Goal: Information Seeking & Learning: Learn about a topic

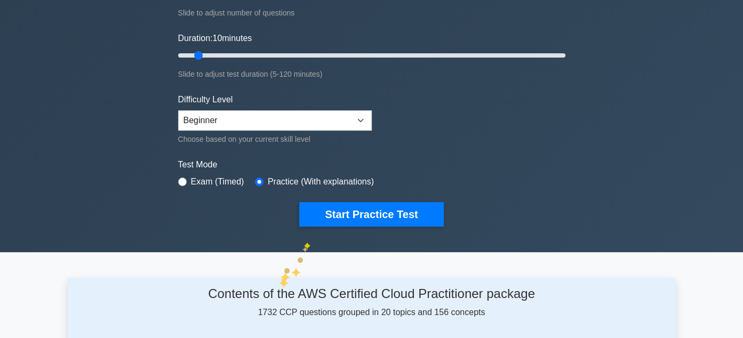
scroll to position [178, 0]
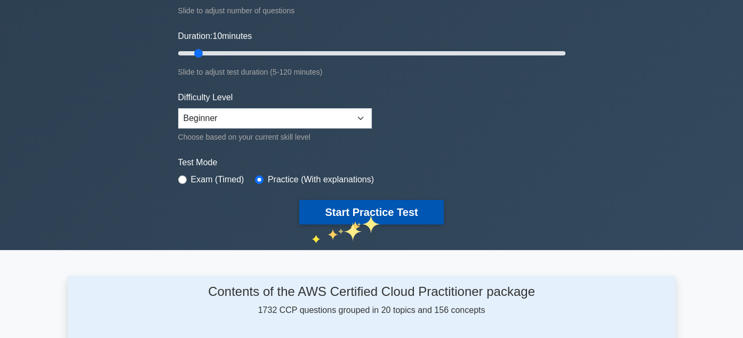
click at [362, 214] on button "Start Practice Test" at bounding box center [371, 212] width 144 height 25
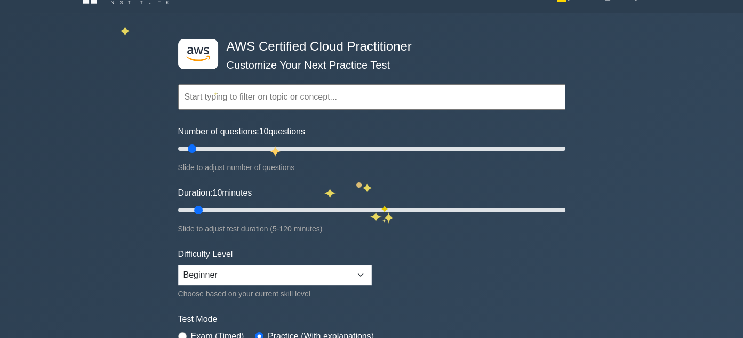
scroll to position [0, 0]
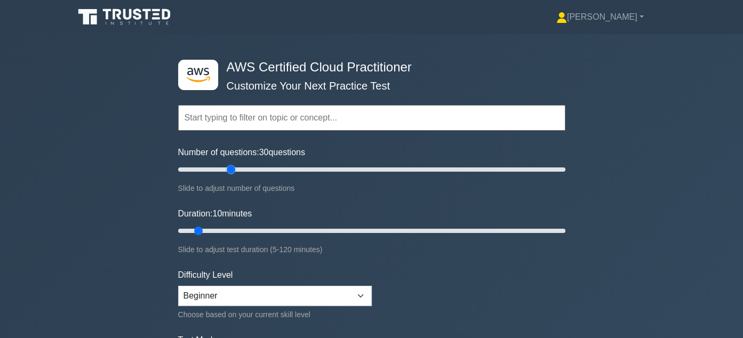
drag, startPoint x: 191, startPoint y: 171, endPoint x: 233, endPoint y: 177, distance: 41.4
type input "30"
click at [233, 176] on input "Number of questions: 30 questions" at bounding box center [371, 169] width 387 height 13
drag, startPoint x: 199, startPoint y: 230, endPoint x: 563, endPoint y: 232, distance: 363.8
type input "120"
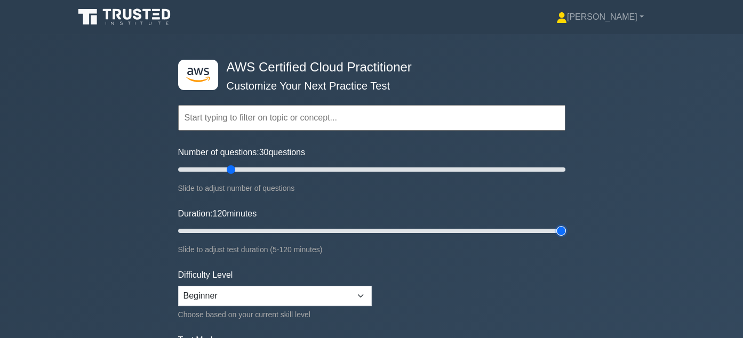
click at [563, 232] on input "Duration: 120 minutes" at bounding box center [371, 231] width 387 height 13
type input "35"
click at [236, 172] on input "Number of questions: 35 questions" at bounding box center [371, 169] width 387 height 13
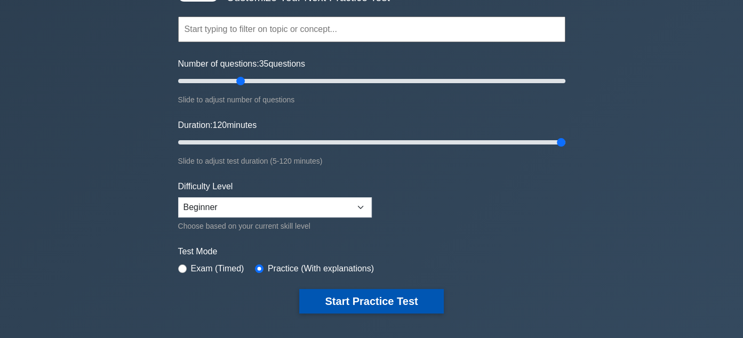
click at [346, 301] on button "Start Practice Test" at bounding box center [371, 301] width 144 height 25
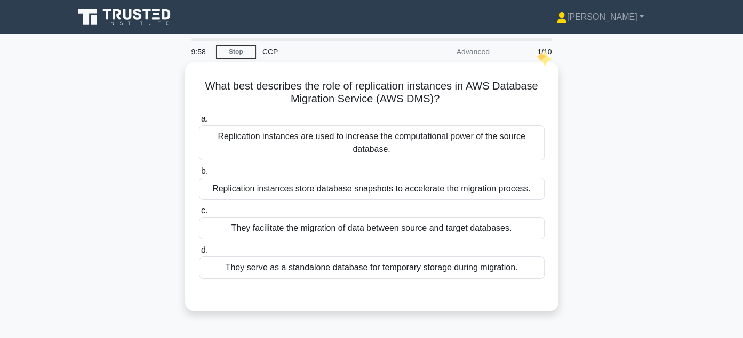
click at [547, 52] on div "1/10" at bounding box center [527, 51] width 62 height 21
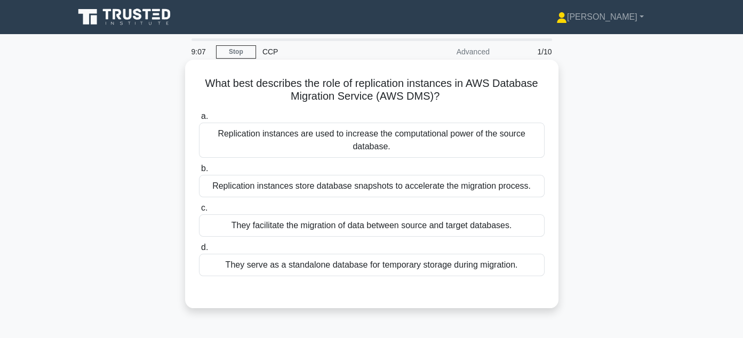
drag, startPoint x: 203, startPoint y: 86, endPoint x: 512, endPoint y: 98, distance: 309.6
click at [512, 98] on h5 "What best describes the role of replication instances in AWS Database Migration…" at bounding box center [372, 90] width 348 height 27
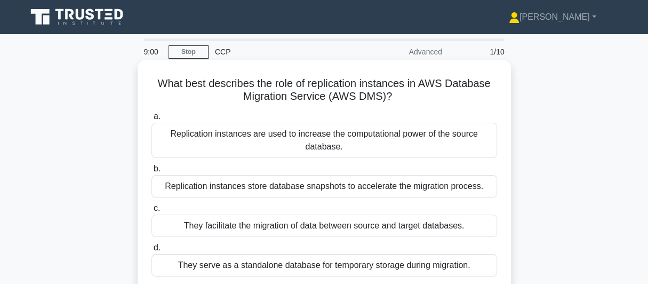
copy h5 "What best describes the role of replication instances in AWS Database Migration…"
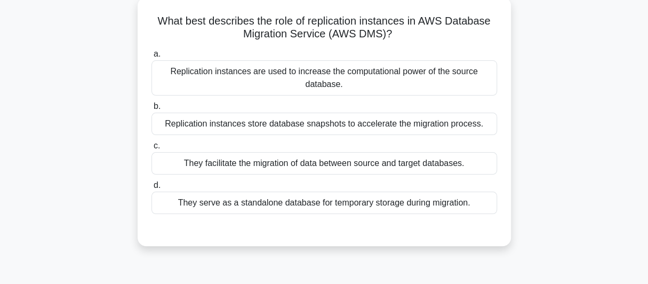
scroll to position [89, 0]
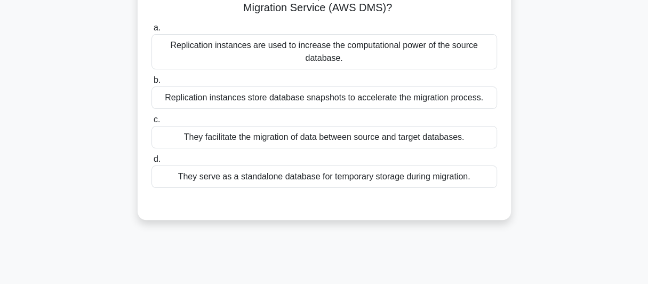
drag, startPoint x: 174, startPoint y: 135, endPoint x: 330, endPoint y: 191, distance: 165.0
click at [330, 191] on div "a. Replication instances are used to increase the computational power of the so…" at bounding box center [324, 113] width 348 height 188
copy div "eplication instances are used to increase the computational power of the source…"
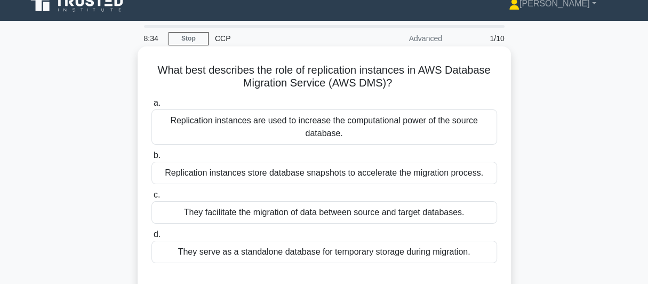
scroll to position [0, 0]
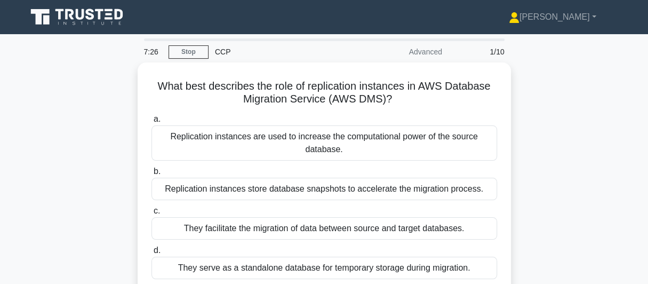
drag, startPoint x: 284, startPoint y: 130, endPoint x: 542, endPoint y: 113, distance: 258.8
click at [542, 113] on div "What best describes the role of replication instances in AWS Database Migration…" at bounding box center [324, 192] width 608 height 261
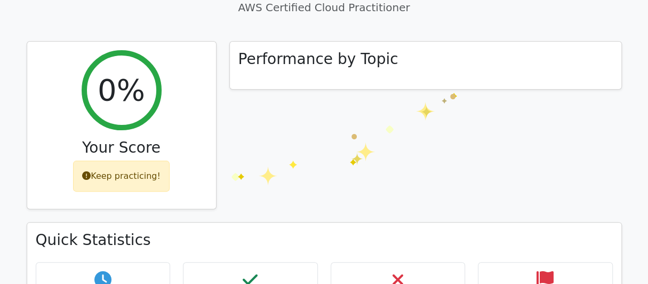
scroll to position [266, 0]
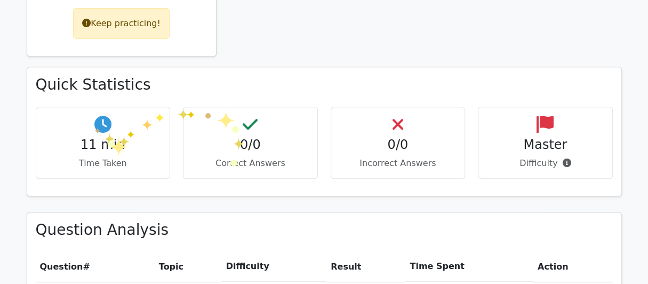
click at [94, 124] on icon at bounding box center [102, 124] width 17 height 17
click at [102, 157] on p "Time Taken" at bounding box center [103, 163] width 117 height 13
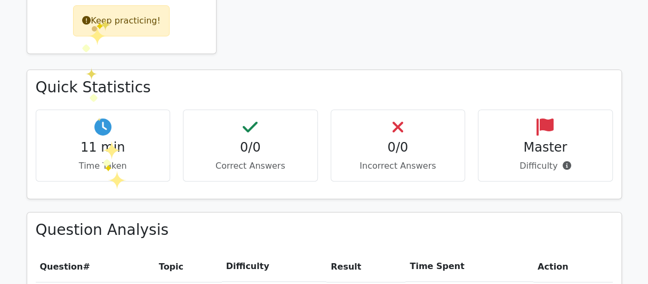
click at [99, 18] on div "Keep practicing!" at bounding box center [121, 20] width 97 height 31
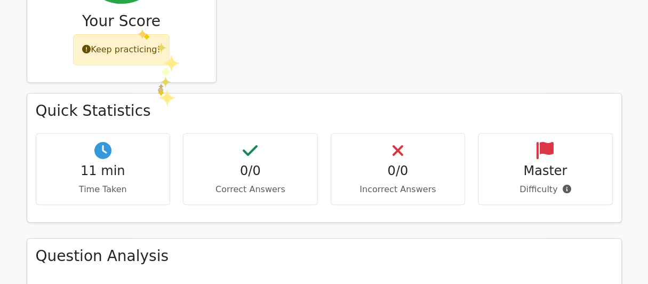
scroll to position [355, 0]
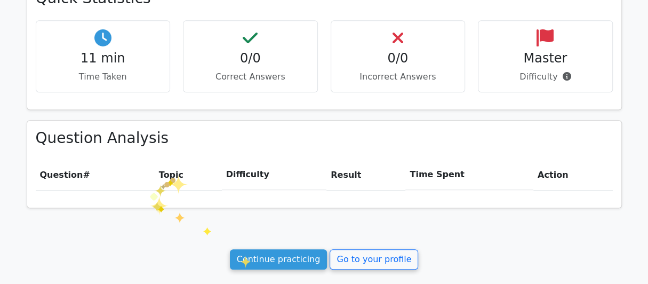
click at [171, 172] on th "Topic" at bounding box center [188, 174] width 67 height 30
drag, startPoint x: 254, startPoint y: 176, endPoint x: 302, endPoint y: 174, distance: 48.1
click at [254, 176] on th "Difficulty" at bounding box center [274, 174] width 105 height 30
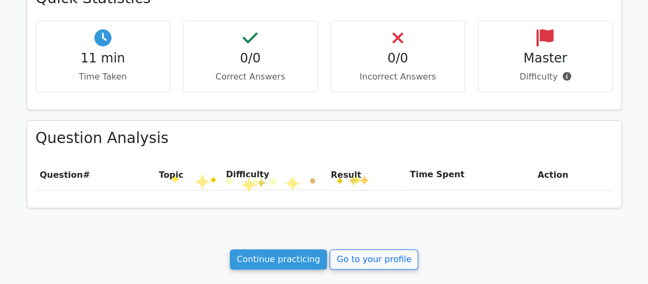
click at [362, 173] on th "Result" at bounding box center [365, 174] width 79 height 30
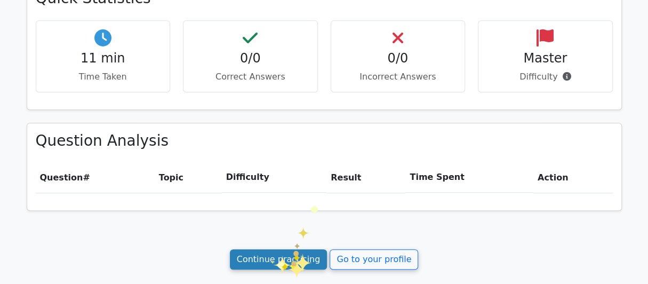
click at [269, 255] on link "Continue practicing" at bounding box center [279, 259] width 98 height 20
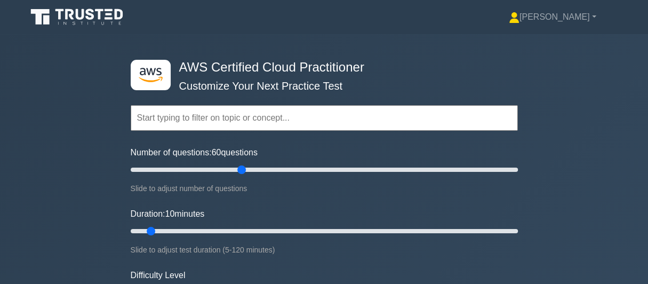
drag, startPoint x: 141, startPoint y: 173, endPoint x: 246, endPoint y: 176, distance: 105.1
type input "60"
click at [246, 176] on input "Number of questions: 60 questions" at bounding box center [324, 169] width 387 height 13
drag, startPoint x: 147, startPoint y: 233, endPoint x: 521, endPoint y: 241, distance: 374.5
type input "120"
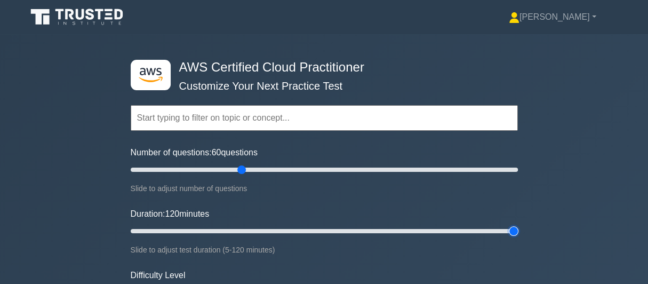
click at [518, 237] on input "Duration: 120 minutes" at bounding box center [324, 231] width 387 height 13
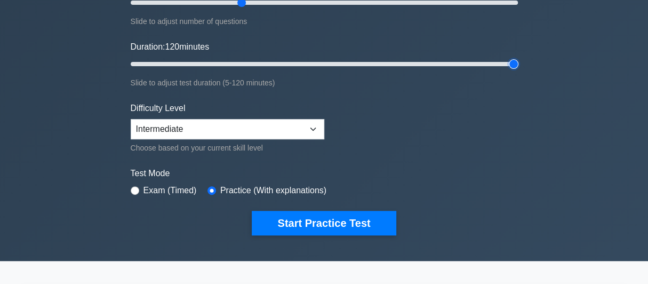
scroll to position [266, 0]
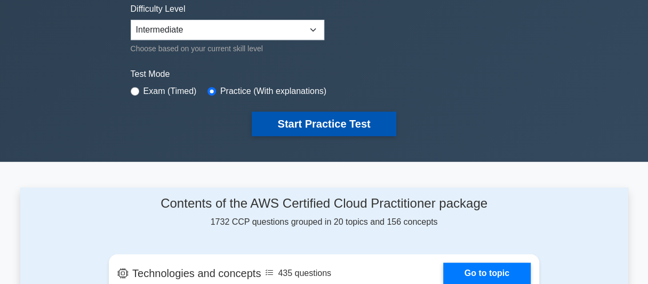
click at [355, 119] on button "Start Practice Test" at bounding box center [324, 123] width 144 height 25
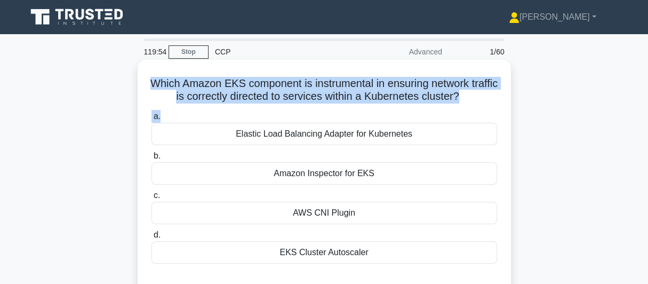
drag, startPoint x: 156, startPoint y: 82, endPoint x: 419, endPoint y: 119, distance: 265.5
click at [419, 119] on div "Which Amazon EKS component is instrumental in ensuring network traffic is corre…" at bounding box center [324, 177] width 365 height 227
copy div "Which Amazon EKS component is instrumental in ensuring network traffic is corre…"
drag, startPoint x: 236, startPoint y: 135, endPoint x: 383, endPoint y: 261, distance: 193.7
click at [383, 261] on div "a. Elastic Load Balancing Adapter for Kubernetes b. Amazon Inspector for EKS c.…" at bounding box center [324, 187] width 358 height 158
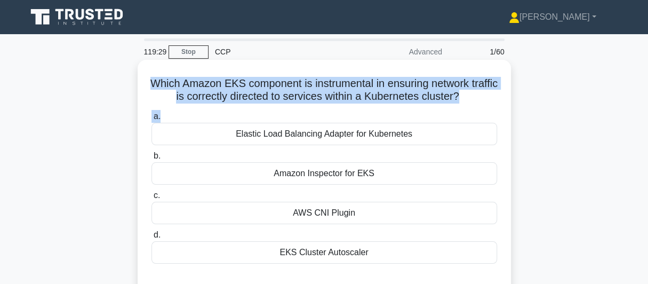
copy div "Elastic Load Balancing Adapter for Kubernetes b. Amazon Inspector for EKS c. AW…"
click at [274, 137] on div "Elastic Load Balancing Adapter for Kubernetes" at bounding box center [324, 134] width 346 height 22
click at [151, 120] on input "a. Elastic Load Balancing Adapter for Kubernetes" at bounding box center [151, 116] width 0 height 7
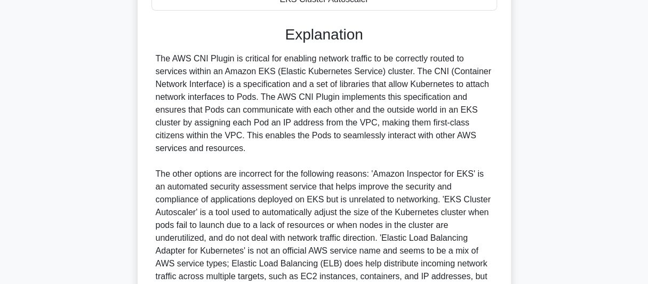
scroll to position [266, 0]
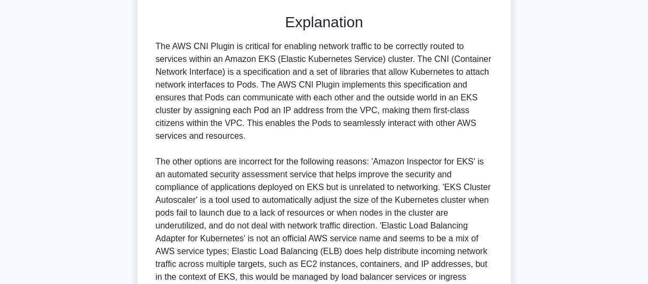
drag, startPoint x: 153, startPoint y: 44, endPoint x: 274, endPoint y: 137, distance: 152.1
click at [274, 137] on div "The AWS CNI Plugin is critical for enabling network traffic to be correctly rou…" at bounding box center [324, 168] width 346 height 256
copy div "The AWS CNI Plugin is critical for enabling network traffic to be correctly rou…"
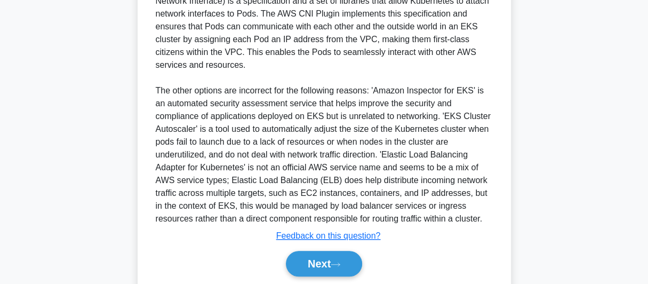
scroll to position [373, 0]
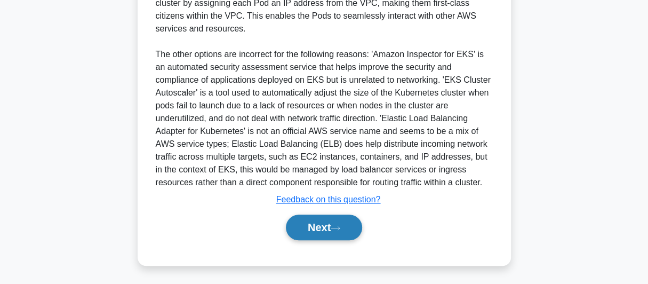
click at [321, 217] on button "Next" at bounding box center [324, 227] width 76 height 26
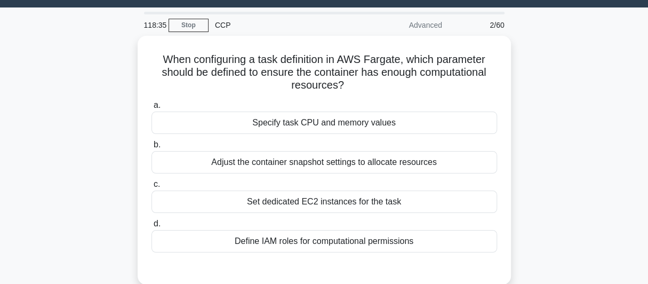
scroll to position [26, 0]
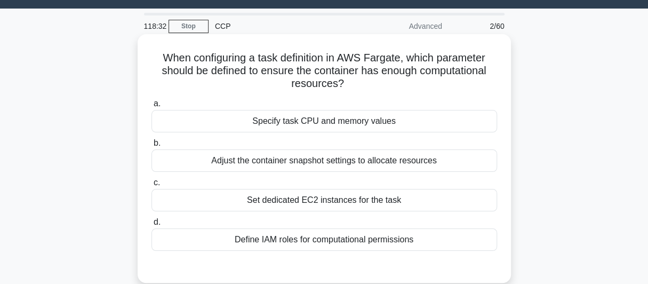
drag, startPoint x: 154, startPoint y: 57, endPoint x: 389, endPoint y: 88, distance: 237.2
click at [389, 88] on h5 "When configuring a task definition in AWS Fargate, which parameter should be de…" at bounding box center [324, 70] width 348 height 39
copy h5 "When configuring a task definition in AWS Fargate, which parameter should be de…"
click at [249, 121] on div "Specify task CPU and memory values" at bounding box center [324, 121] width 346 height 22
click at [151, 107] on input "a. Specify task CPU and memory values" at bounding box center [151, 103] width 0 height 7
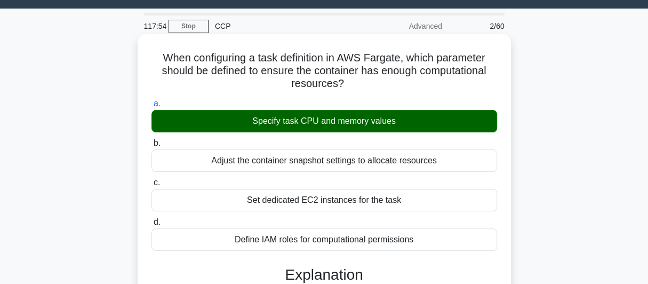
drag, startPoint x: 242, startPoint y: 122, endPoint x: 437, endPoint y: 251, distance: 234.0
click at [437, 251] on div "a. Specify task CPU and memory values b. Adjust the container snapshot settings…" at bounding box center [324, 174] width 358 height 158
copy div "Specify task CPU and memory values b. Adjust the container snapshot settings to…"
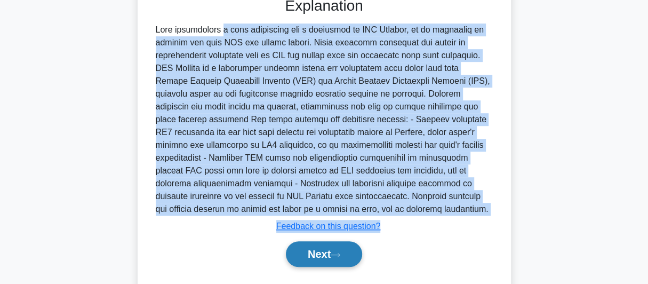
scroll to position [321, 0]
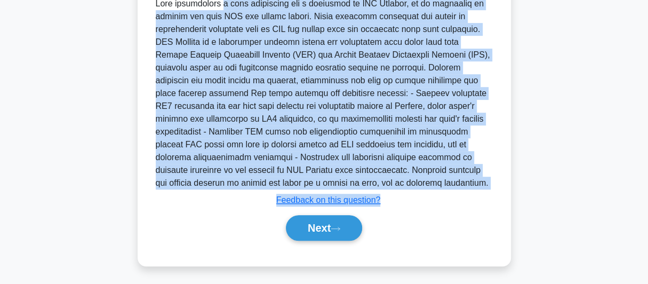
drag, startPoint x: 149, startPoint y: 181, endPoint x: 329, endPoint y: 184, distance: 179.2
click at [329, 184] on div "a. Specify task CPU and memory values b. Adjust the container snapshot settings…" at bounding box center [324, 26] width 348 height 453
copy div "When configuring a task definition for a container in AWS Fargate, it is essent…"
click at [339, 230] on button "Next" at bounding box center [324, 228] width 76 height 26
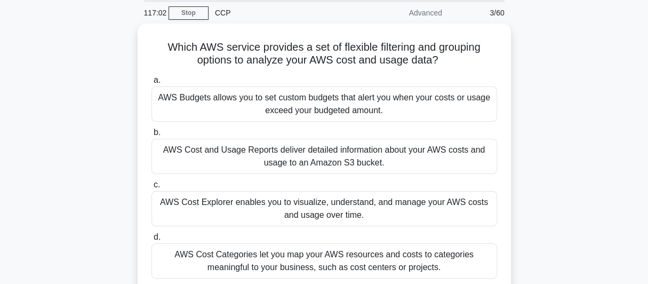
scroll to position [26, 0]
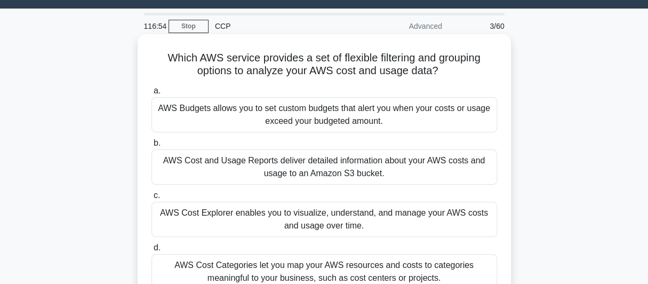
drag, startPoint x: 163, startPoint y: 59, endPoint x: 443, endPoint y: 74, distance: 280.4
click at [443, 74] on h5 "Which AWS service provides a set of flexible filtering and grouping options to …" at bounding box center [324, 64] width 348 height 27
copy h5 "Which AWS service provides a set of flexible filtering and grouping options to …"
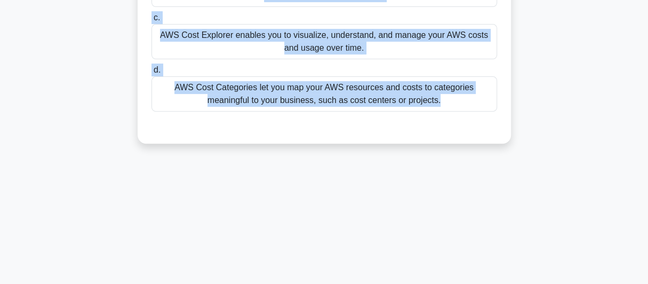
drag, startPoint x: 158, startPoint y: 111, endPoint x: 333, endPoint y: 141, distance: 178.0
click at [333, 141] on div "Which AWS service provides a set of flexible filtering and grouping options to …" at bounding box center [324, 0] width 373 height 287
copy div "AWS Budgets allows you to set custom budgets that alert you when your costs or …"
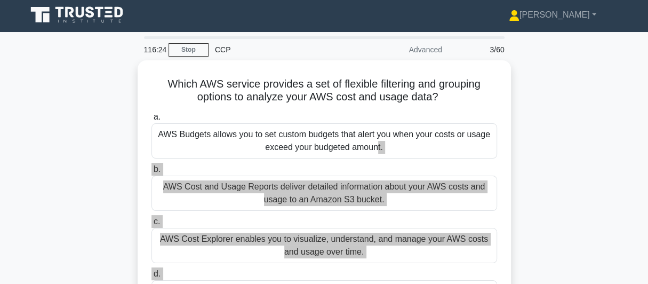
scroll to position [0, 0]
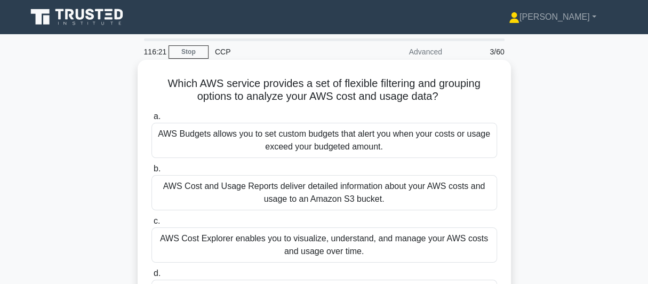
click at [473, 112] on label "a. AWS Budgets allows you to set custom budgets that alert you when your costs …" at bounding box center [324, 134] width 346 height 48
click at [151, 113] on input "a. AWS Budgets allows you to set custom budgets that alert you when your costs …" at bounding box center [151, 116] width 0 height 7
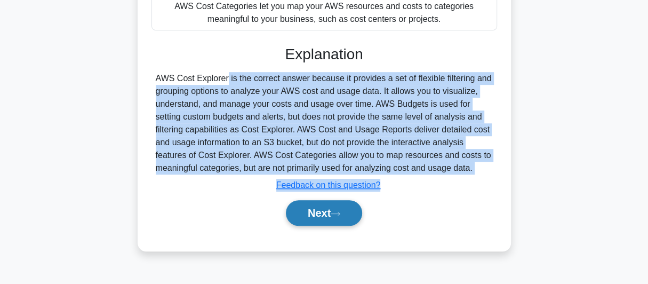
scroll to position [292, 0]
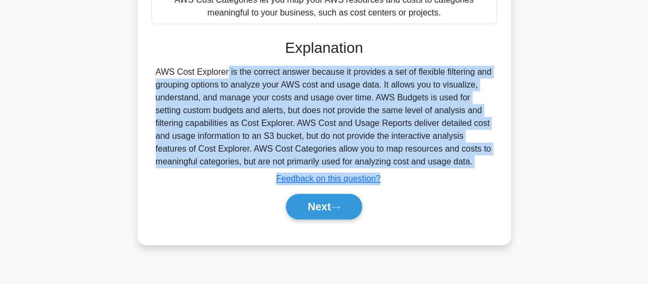
drag, startPoint x: 156, startPoint y: 185, endPoint x: 477, endPoint y: 159, distance: 322.2
click at [477, 159] on div "AWS Cost Explorer is the correct answer because it provides a set of flexible f…" at bounding box center [324, 117] width 337 height 102
copy div "AWS Cost Explorer is the correct answer because it provides a set of flexible f…"
click at [302, 201] on button "Next" at bounding box center [324, 207] width 76 height 26
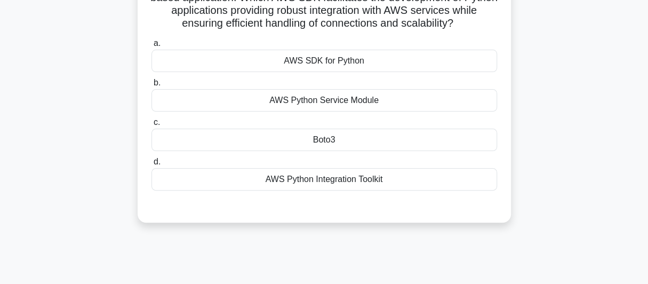
scroll to position [26, 0]
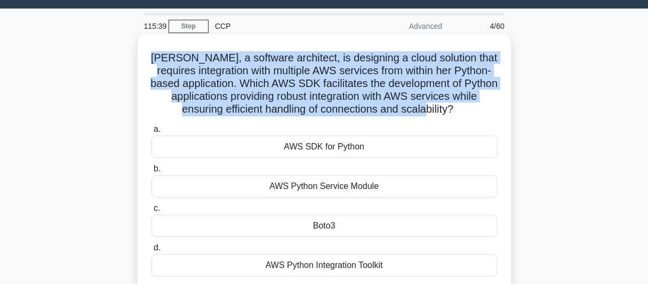
drag, startPoint x: 153, startPoint y: 60, endPoint x: 473, endPoint y: 107, distance: 323.9
click at [473, 107] on h5 "Katie, a software architect, is designing a cloud solution that requires integr…" at bounding box center [324, 83] width 348 height 65
copy h5 "Katie, a software architect, is designing a cloud solution that requires integr…"
click at [506, 47] on div "Katie, a software architect, is designing a cloud solution that requires integr…" at bounding box center [324, 171] width 365 height 266
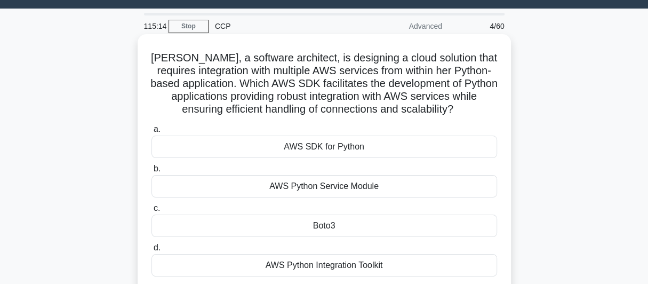
click at [307, 151] on div "AWS SDK for Python" at bounding box center [324, 146] width 346 height 22
click at [151, 133] on input "a. AWS SDK for Python" at bounding box center [151, 129] width 0 height 7
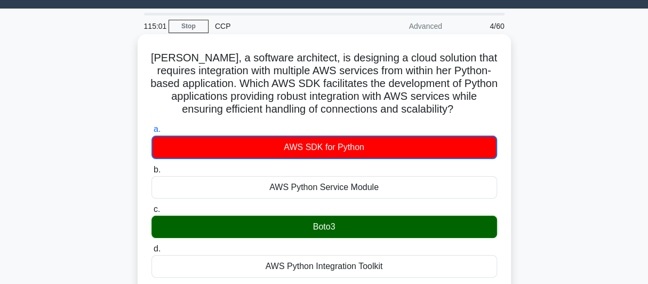
scroll to position [114, 0]
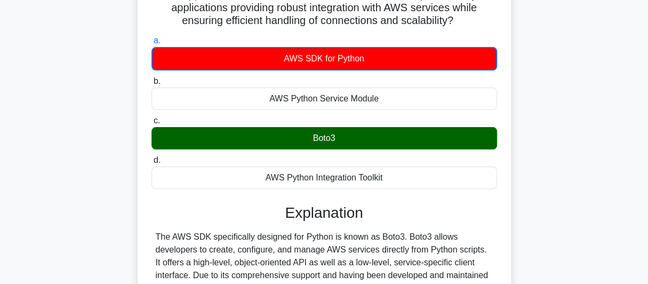
drag, startPoint x: 277, startPoint y: 149, endPoint x: 388, endPoint y: 183, distance: 116.6
click at [388, 183] on div "a. AWS SDK for Python b. AWS Python Service Module" at bounding box center [324, 111] width 358 height 159
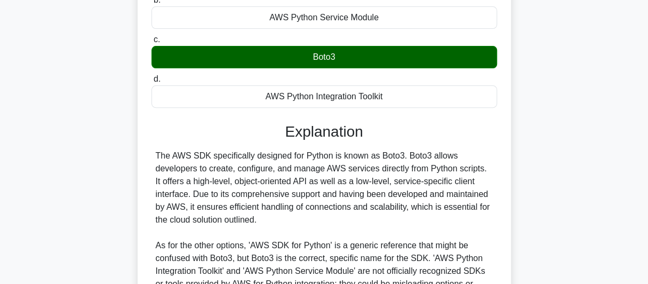
scroll to position [292, 0]
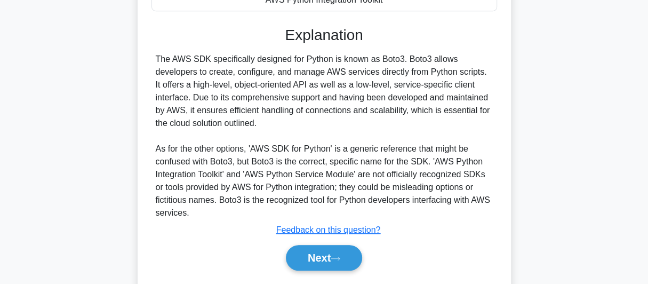
click at [243, 109] on div "The AWS SDK specifically designed for Python is known as Boto3. Boto3 allows de…" at bounding box center [324, 136] width 337 height 166
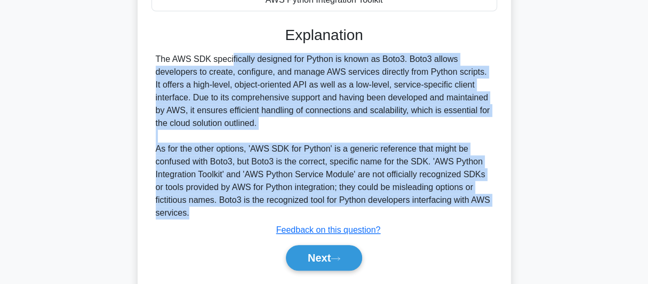
drag, startPoint x: 153, startPoint y: 57, endPoint x: 441, endPoint y: 209, distance: 325.2
click at [441, 209] on div "The AWS SDK specifically designed for Python is known as Boto3. Boto3 allows de…" at bounding box center [324, 136] width 346 height 166
click at [311, 261] on button "Next" at bounding box center [324, 258] width 76 height 26
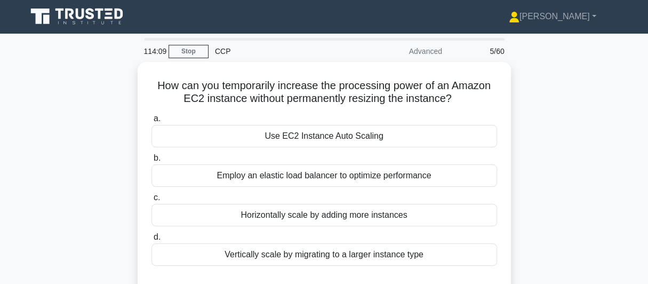
scroll to position [0, 0]
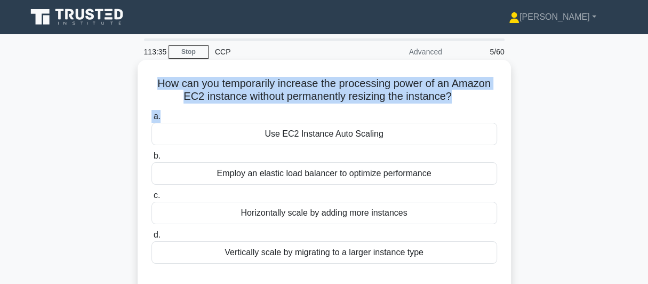
drag, startPoint x: 151, startPoint y: 85, endPoint x: 282, endPoint y: 103, distance: 131.4
click at [284, 108] on div "How can you temporarily increase the processing power of an Amazon EC2 instance…" at bounding box center [324, 177] width 365 height 227
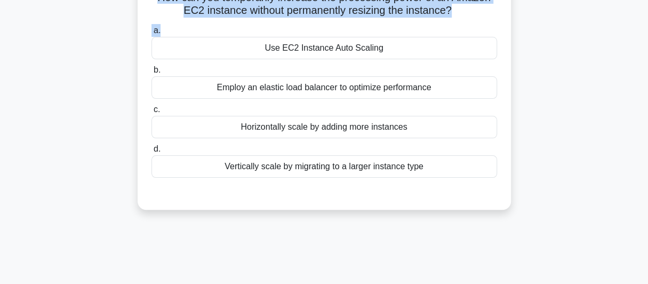
drag, startPoint x: 263, startPoint y: 136, endPoint x: 437, endPoint y: 249, distance: 207.0
click at [437, 249] on div "113:19 Stop CCP Advanced 5/60 How can you temporarily increase the processing p…" at bounding box center [324, 216] width 608 height 533
click at [84, 69] on div "How can you temporarily increase the processing power of an Amazon EC2 instance…" at bounding box center [324, 98] width 608 height 249
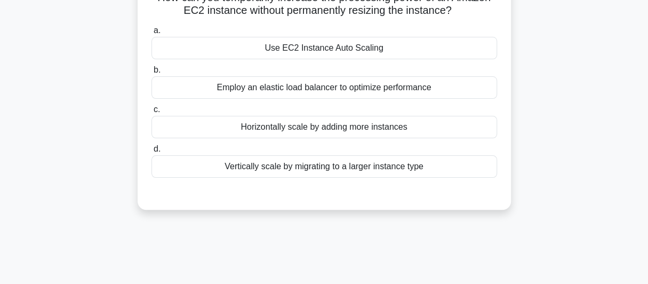
scroll to position [0, 0]
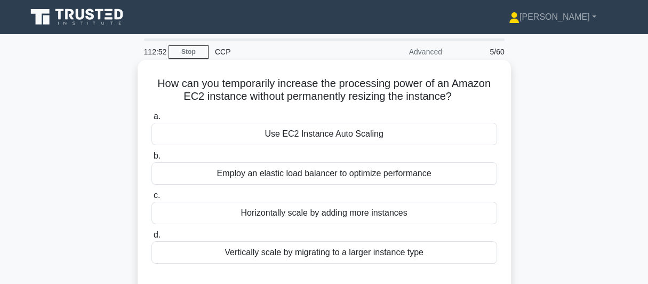
click at [294, 174] on div "Employ an elastic load balancer to optimize performance" at bounding box center [324, 173] width 346 height 22
click at [151, 159] on input "b. Employ an elastic load balancer to optimize performance" at bounding box center [151, 156] width 0 height 7
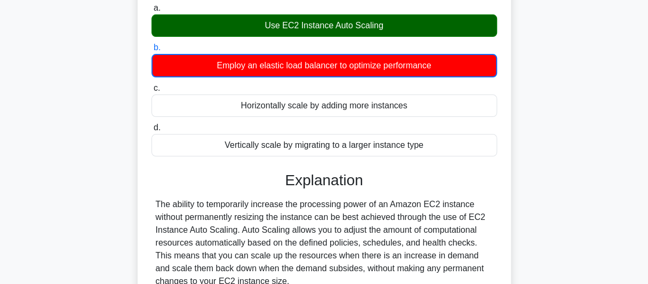
scroll to position [178, 0]
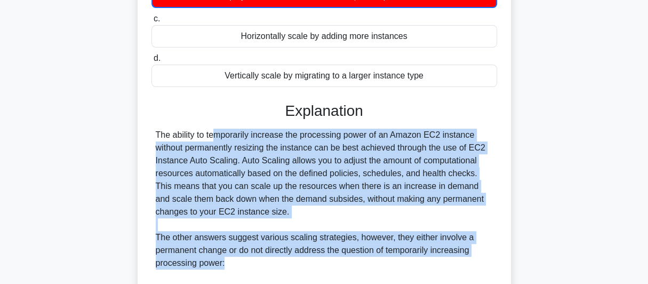
drag, startPoint x: 154, startPoint y: 132, endPoint x: 308, endPoint y: 267, distance: 205.2
click at [308, 267] on div "The ability to temporarily increase the processing power of an Amazon EC2 insta…" at bounding box center [324, 276] width 346 height 294
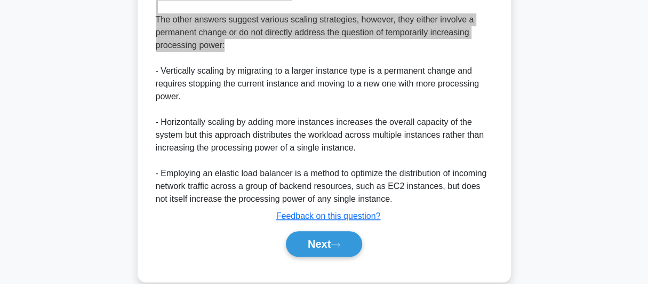
scroll to position [412, 0]
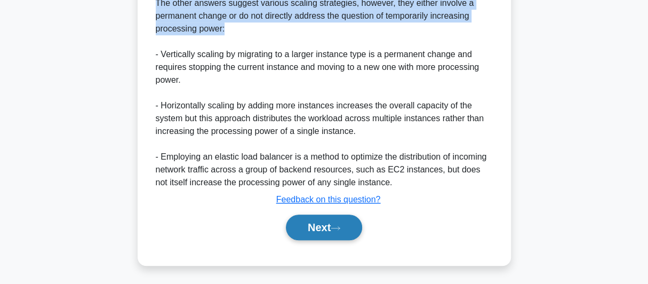
click at [315, 223] on button "Next" at bounding box center [324, 227] width 76 height 26
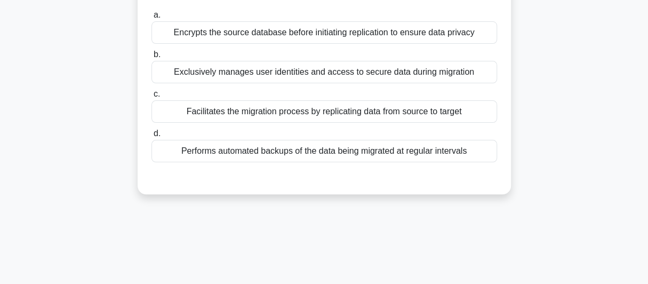
scroll to position [26, 0]
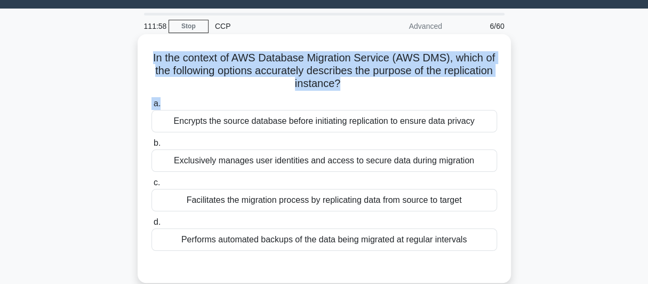
drag, startPoint x: 147, startPoint y: 59, endPoint x: 369, endPoint y: 95, distance: 224.8
click at [369, 95] on div "In the context of AWS Database Migration Service (AWS DMS), which of the follow…" at bounding box center [324, 158] width 365 height 240
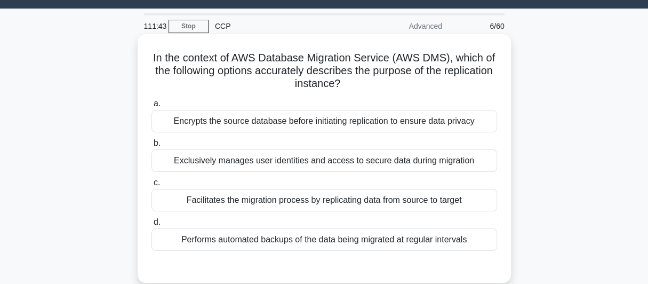
click at [173, 123] on div "Encrypts the source database before initiating replication to ensure data priva…" at bounding box center [324, 121] width 346 height 22
click at [151, 107] on input "a. Encrypts the source database before initiating replication to ensure data pr…" at bounding box center [151, 103] width 0 height 7
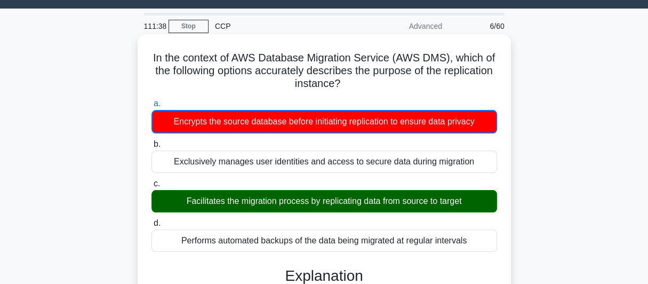
drag, startPoint x: 171, startPoint y: 122, endPoint x: 476, endPoint y: 249, distance: 329.8
click at [476, 249] on div "a. Encrypts the source database before initiating replication to ensure data pr…" at bounding box center [324, 174] width 358 height 159
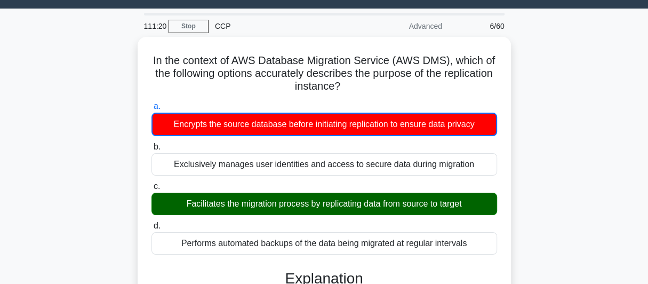
click at [94, 82] on div "In the context of AWS Database Migration Service (AWS DMS), which of the follow…" at bounding box center [324, 275] width 608 height 476
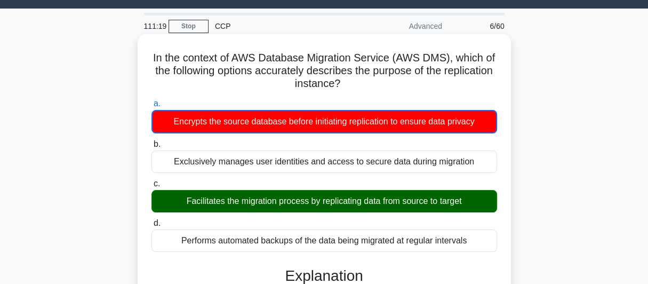
scroll to position [203, 0]
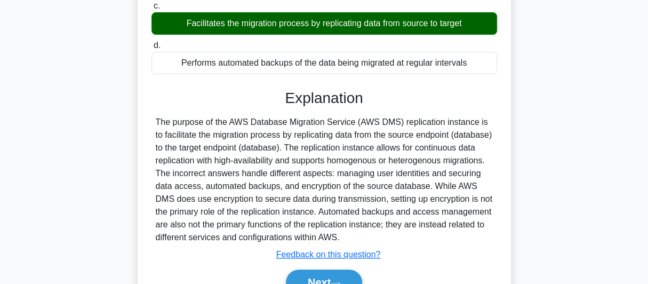
drag, startPoint x: 156, startPoint y: 122, endPoint x: 342, endPoint y: 240, distance: 220.3
click at [342, 240] on div "The purpose of the AWS Database Migration Service (AWS DMS) replication instanc…" at bounding box center [324, 180] width 337 height 128
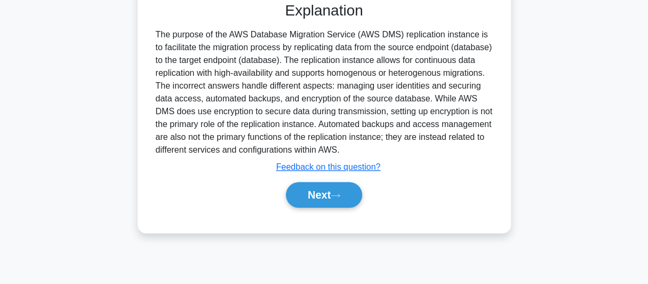
scroll to position [292, 0]
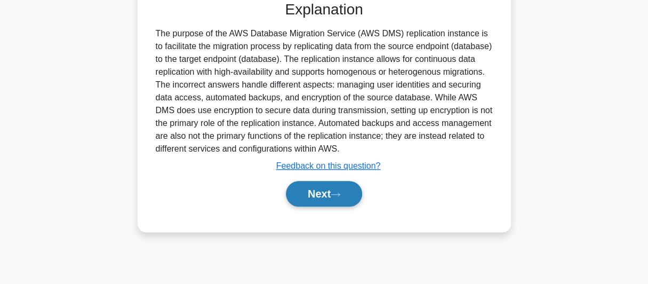
click at [309, 199] on button "Next" at bounding box center [324, 194] width 76 height 26
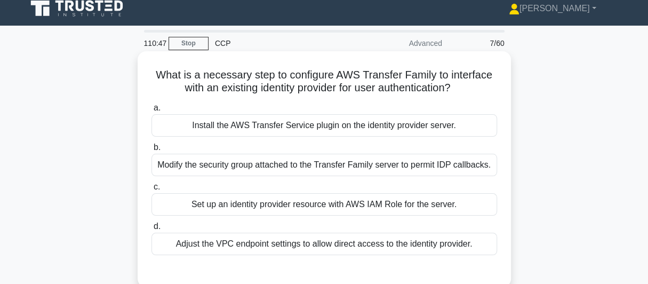
scroll to position [0, 0]
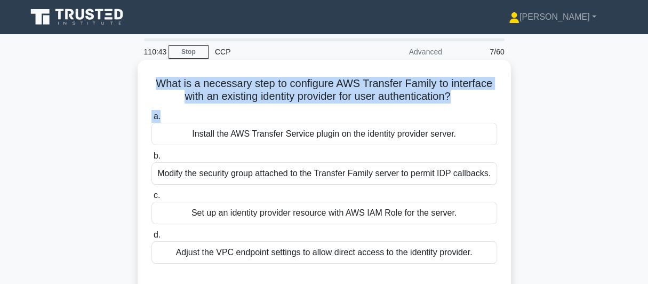
drag, startPoint x: 152, startPoint y: 84, endPoint x: 410, endPoint y: 106, distance: 258.6
click at [410, 106] on div "What is a necessary step to configure AWS Transfer Family to interface with an …" at bounding box center [324, 177] width 365 height 227
drag, startPoint x: 188, startPoint y: 138, endPoint x: 495, endPoint y: 275, distance: 336.2
click at [495, 275] on div "a. Install the AWS Transfer Service plugin on the identity provider server. b. …" at bounding box center [324, 195] width 348 height 175
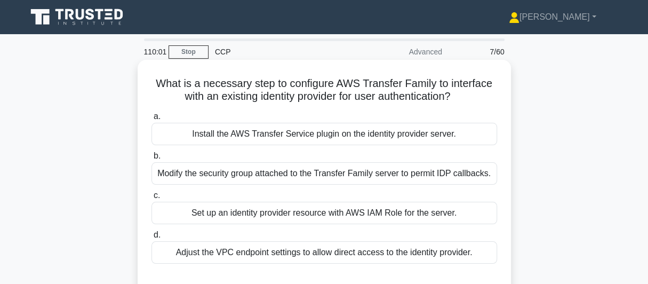
click at [460, 90] on h5 "What is a necessary step to configure AWS Transfer Family to interface with an …" at bounding box center [324, 90] width 348 height 27
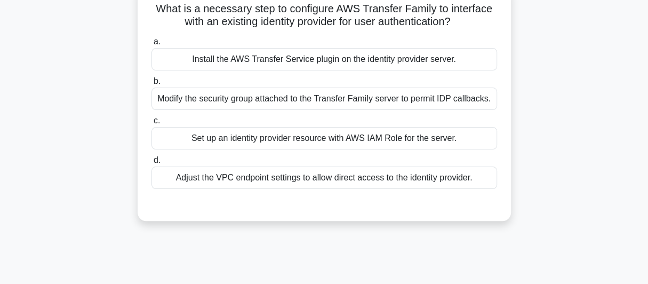
scroll to position [89, 0]
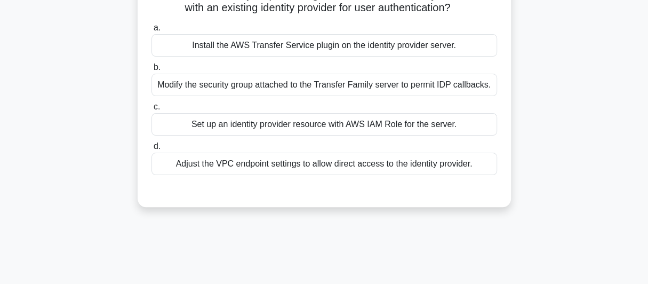
click at [245, 126] on div "Set up an identity provider resource with AWS IAM Role for the server." at bounding box center [324, 124] width 346 height 22
click at [151, 110] on input "c. Set up an identity provider resource with AWS IAM Role for the server." at bounding box center [151, 106] width 0 height 7
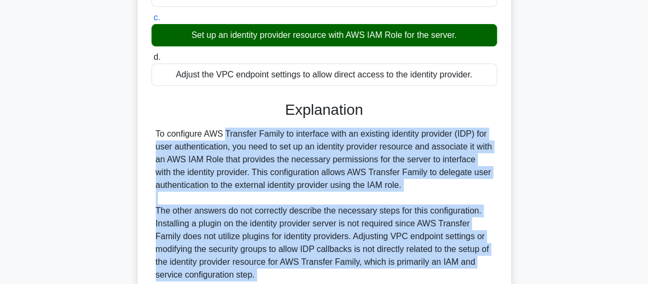
scroll to position [266, 0]
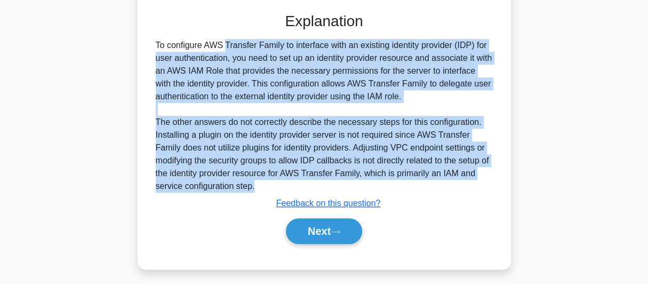
drag, startPoint x: 153, startPoint y: 221, endPoint x: 329, endPoint y: 180, distance: 180.2
click at [329, 180] on div "To configure AWS Transfer Family to interface with an existing identity provide…" at bounding box center [324, 116] width 346 height 154
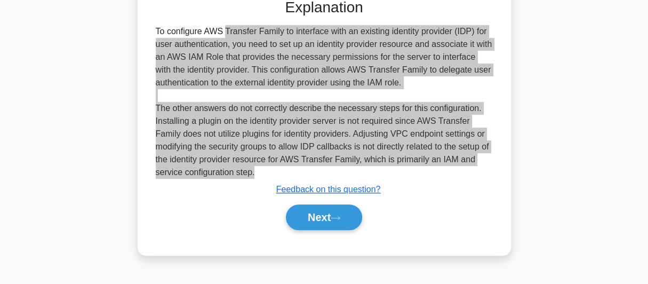
scroll to position [292, 0]
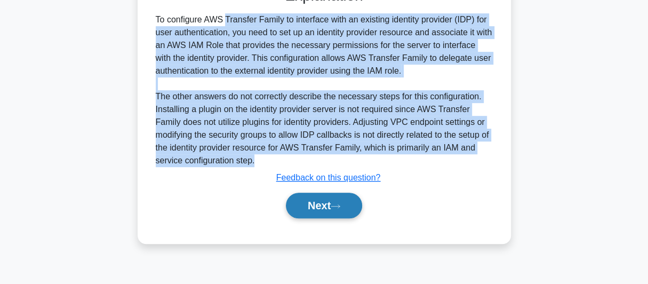
click at [302, 200] on button "Next" at bounding box center [324, 206] width 76 height 26
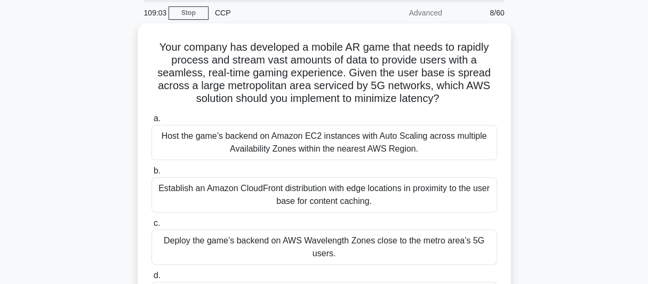
scroll to position [26, 0]
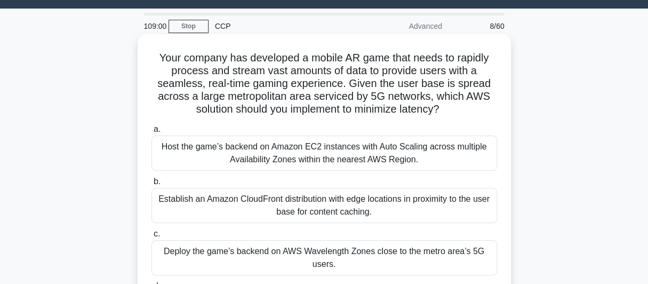
drag, startPoint x: 153, startPoint y: 55, endPoint x: 446, endPoint y: 114, distance: 299.2
click at [446, 114] on h5 "Your company has developed a mobile AR game that needs to rapidly process and s…" at bounding box center [324, 83] width 348 height 65
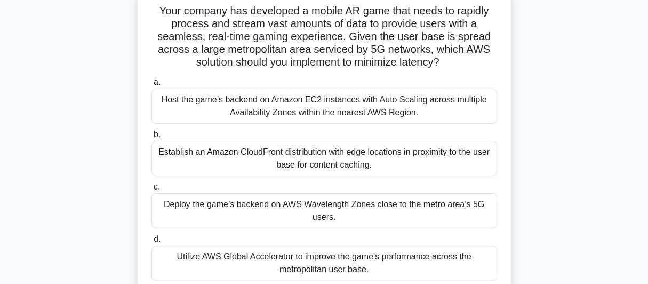
scroll to position [114, 0]
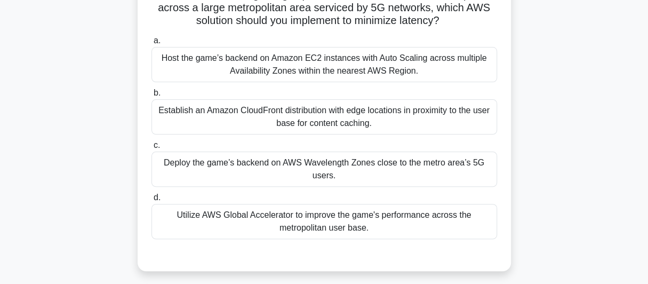
drag, startPoint x: 160, startPoint y: 149, endPoint x: 350, endPoint y: 221, distance: 203.8
click at [350, 221] on div "a. Host the game’s backend on Amazon EC2 instances with Auto Scaling across mul…" at bounding box center [324, 136] width 358 height 209
drag, startPoint x: 388, startPoint y: 228, endPoint x: 153, endPoint y: 54, distance: 292.8
click at [153, 54] on div "a. Host the game’s backend on Amazon EC2 instances with Auto Scaling across mul…" at bounding box center [324, 136] width 358 height 209
click at [322, 67] on div "Host the game’s backend on Amazon EC2 instances with Auto Scaling across multip…" at bounding box center [324, 64] width 346 height 35
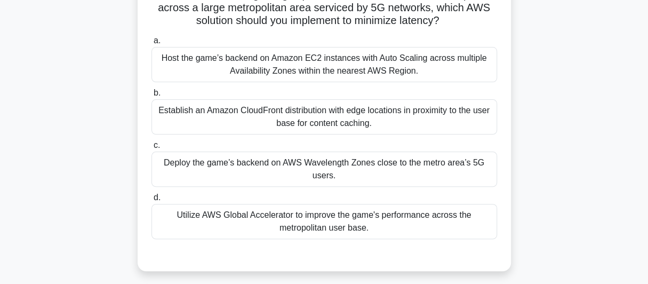
click at [151, 44] on input "a. Host the game’s backend on Amazon EC2 instances with Auto Scaling across mul…" at bounding box center [151, 40] width 0 height 7
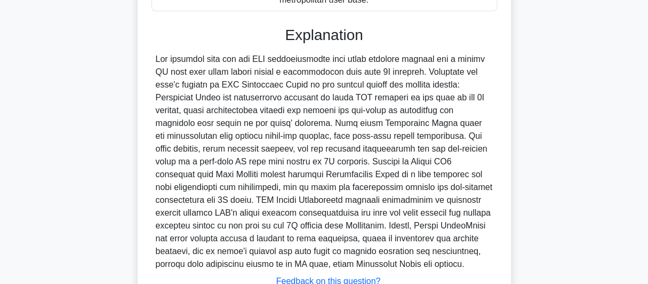
scroll to position [381, 0]
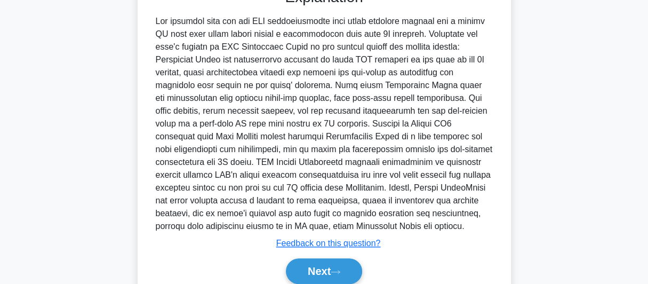
drag, startPoint x: 151, startPoint y: 19, endPoint x: 439, endPoint y: 226, distance: 353.9
click at [439, 226] on div at bounding box center [324, 124] width 346 height 218
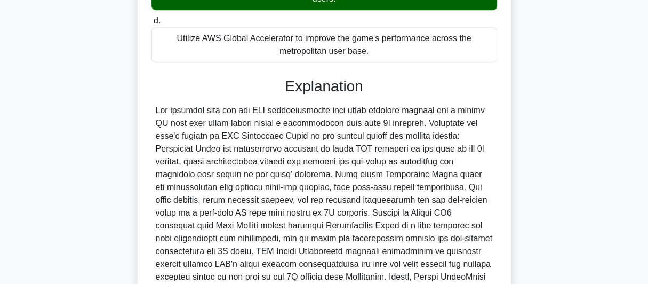
scroll to position [425, 0]
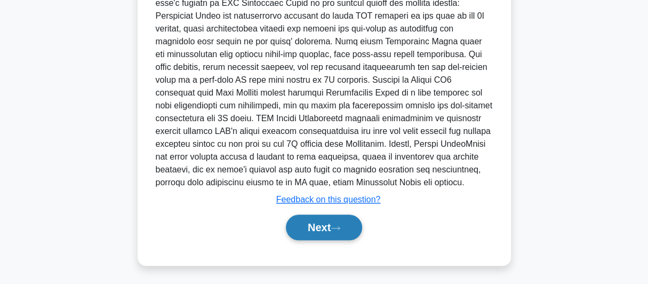
click at [308, 226] on button "Next" at bounding box center [324, 227] width 76 height 26
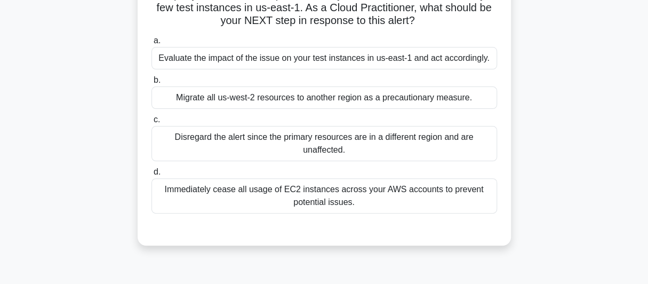
scroll to position [26, 0]
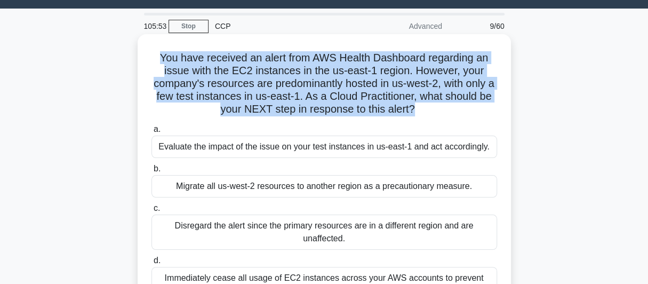
drag, startPoint x: 156, startPoint y: 57, endPoint x: 414, endPoint y: 118, distance: 265.5
click at [414, 118] on div "You have received an alert from AWS Health Dashboard regarding an issue with th…" at bounding box center [324, 183] width 365 height 291
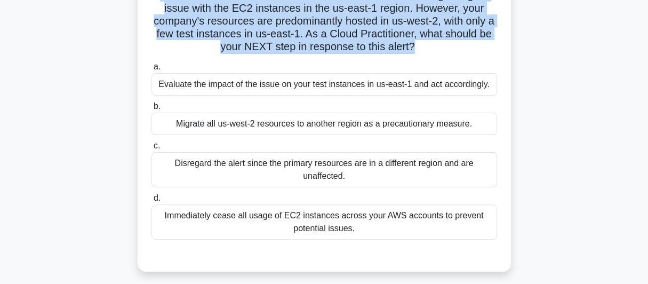
scroll to position [114, 0]
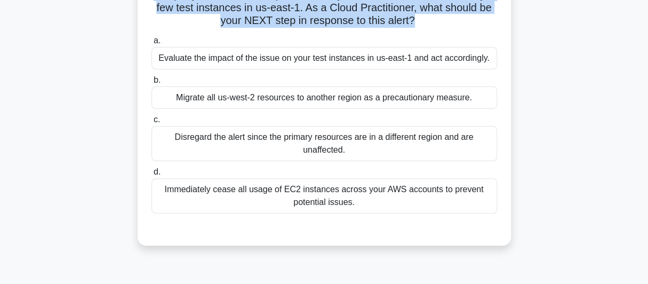
drag, startPoint x: 158, startPoint y: 148, endPoint x: 445, endPoint y: 237, distance: 300.6
click at [445, 237] on div "You have received an alert from AWS Health Dashboard regarding an issue with th…" at bounding box center [324, 95] width 365 height 291
click at [364, 73] on div "a. Evaluate the impact of the issue on your test instances in us-east-1 and act…" at bounding box center [324, 123] width 358 height 183
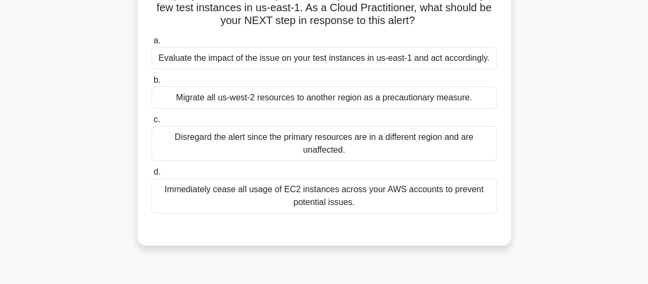
click at [264, 100] on div "Migrate all us-west-2 resources to another region as a precautionary measure." at bounding box center [324, 97] width 346 height 22
click at [151, 84] on input "b. Migrate all us-west-2 resources to another region as a precautionary measure." at bounding box center [151, 80] width 0 height 7
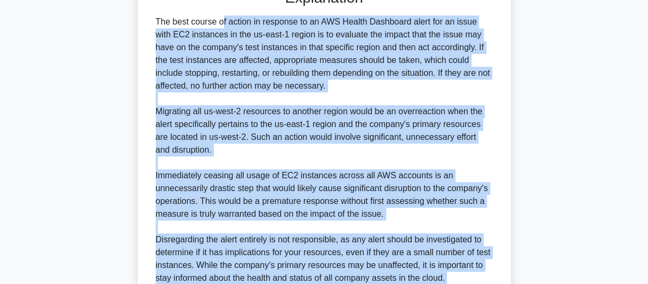
scroll to position [381, 0]
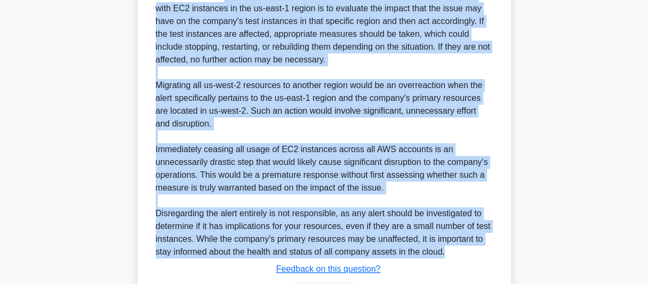
drag, startPoint x: 153, startPoint y: 174, endPoint x: 454, endPoint y: 253, distance: 311.5
click at [454, 253] on div "The best course of action in response to an AWS Health Dashboard alert for an i…" at bounding box center [324, 123] width 346 height 269
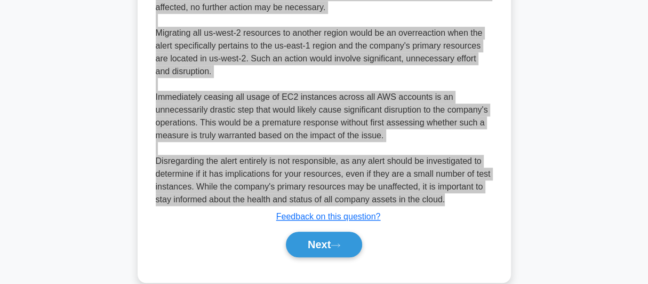
scroll to position [450, 0]
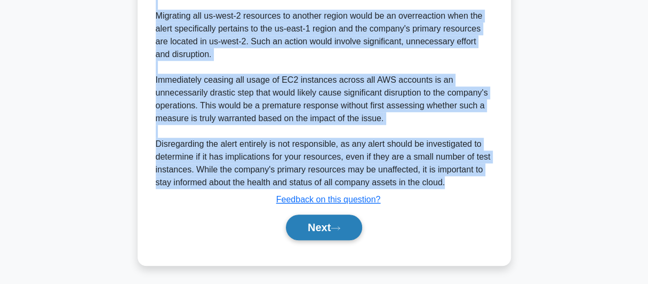
click at [317, 229] on button "Next" at bounding box center [324, 227] width 76 height 26
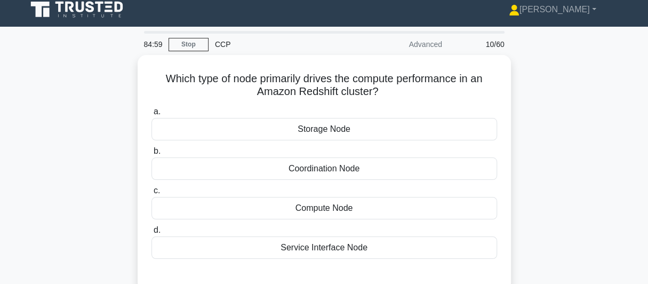
scroll to position [0, 0]
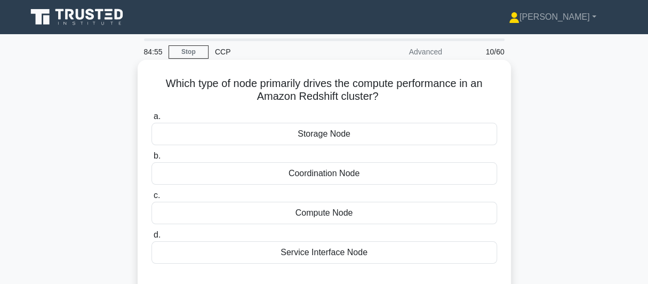
drag, startPoint x: 163, startPoint y: 83, endPoint x: 393, endPoint y: 106, distance: 231.0
click at [393, 106] on div "Which type of node primarily drives the compute performance in an Amazon Redshi…" at bounding box center [324, 177] width 365 height 227
drag, startPoint x: 292, startPoint y: 134, endPoint x: 381, endPoint y: 254, distance: 149.0
click at [381, 254] on div "a. Storage Node b. Coordination Node c. d." at bounding box center [324, 187] width 358 height 158
click at [327, 131] on div "Storage Node" at bounding box center [324, 134] width 346 height 22
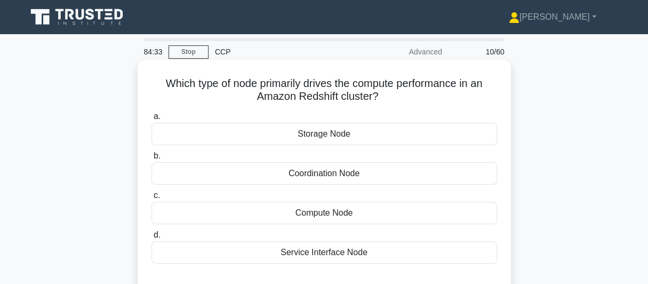
click at [151, 120] on input "a. Storage Node" at bounding box center [151, 116] width 0 height 7
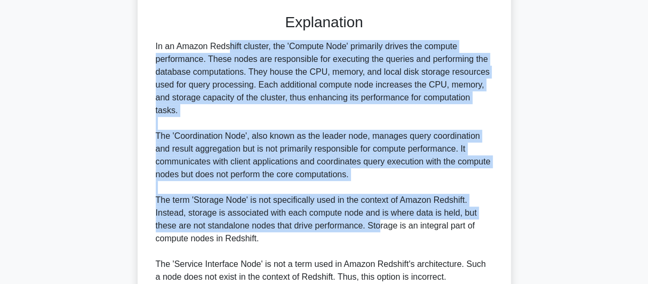
scroll to position [355, 0]
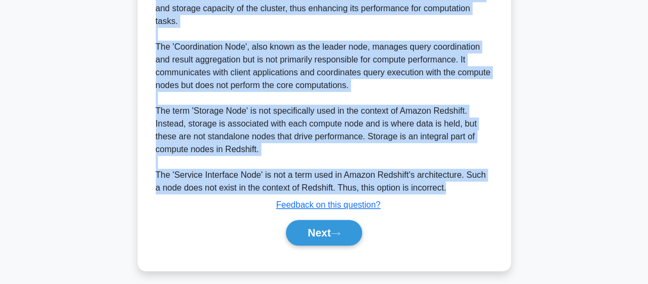
drag, startPoint x: 154, startPoint y: 44, endPoint x: 444, endPoint y: 188, distance: 323.2
click at [444, 188] on div "In an Amazon Redshift cluster, the 'Compute Node' primarily drives the compute …" at bounding box center [324, 72] width 346 height 243
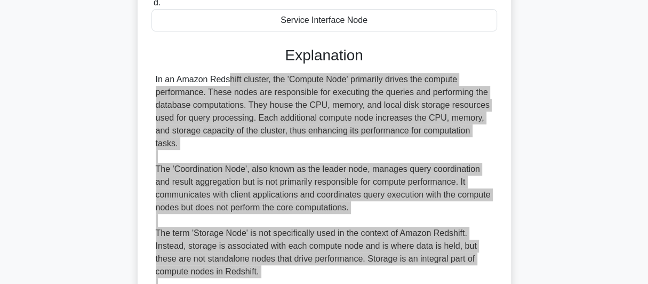
scroll to position [361, 0]
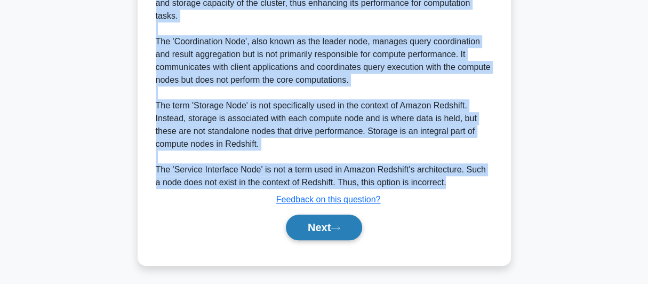
click at [325, 227] on button "Next" at bounding box center [324, 227] width 76 height 26
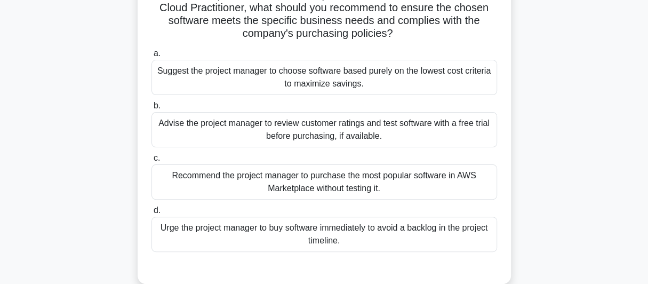
scroll to position [0, 0]
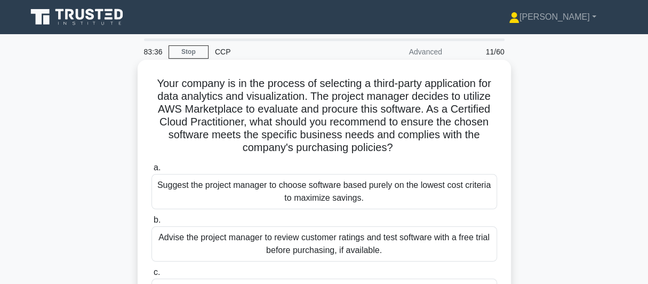
drag, startPoint x: 147, startPoint y: 81, endPoint x: 443, endPoint y: 156, distance: 305.9
click at [443, 156] on div "Your company is in the process of selecting a third-party application for data …" at bounding box center [324, 229] width 365 height 330
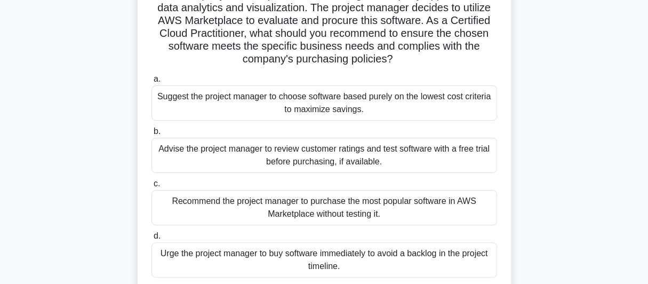
scroll to position [178, 0]
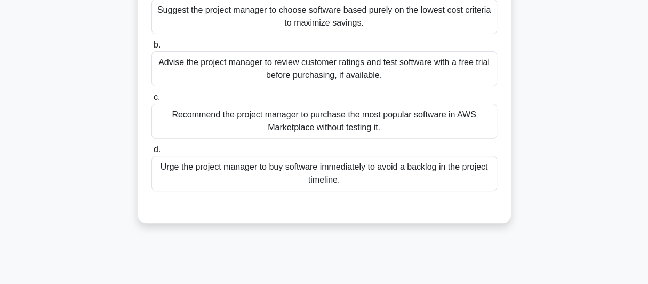
drag, startPoint x: 157, startPoint y: 185, endPoint x: 384, endPoint y: 241, distance: 233.9
click at [384, 241] on div "83:22 Stop CCP Advanced 11/60 Your company is in the process of selecting a thi…" at bounding box center [324, 127] width 608 height 533
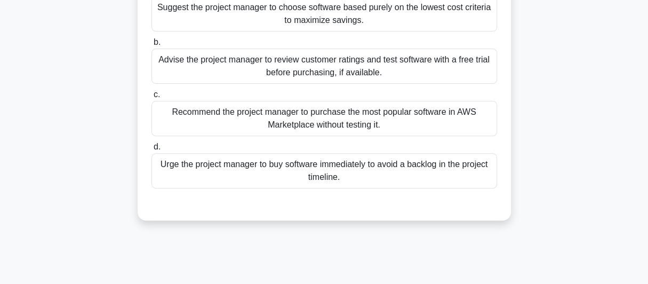
click at [183, 200] on div at bounding box center [324, 199] width 346 height 9
click at [265, 164] on div "Urge the project manager to buy software immediately to avoid a backlog in the …" at bounding box center [324, 170] width 346 height 35
click at [151, 150] on input "d. Urge the project manager to buy software immediately to avoid a backlog in t…" at bounding box center [151, 146] width 0 height 7
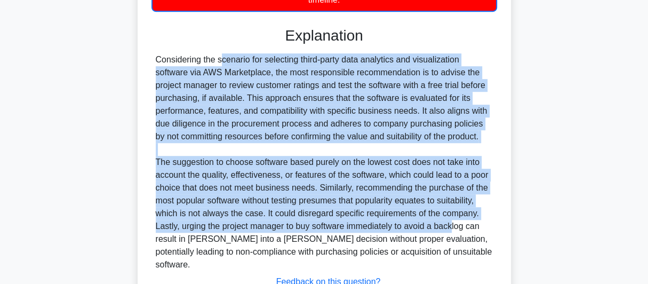
scroll to position [425, 0]
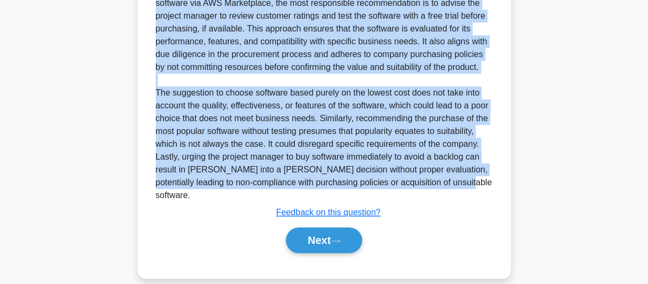
drag, startPoint x: 153, startPoint y: 148, endPoint x: 464, endPoint y: 186, distance: 312.7
click at [464, 186] on div "Considering the scenario for selecting third-party data analytics and visualiza…" at bounding box center [324, 93] width 346 height 218
click at [299, 227] on button "Next" at bounding box center [324, 240] width 76 height 26
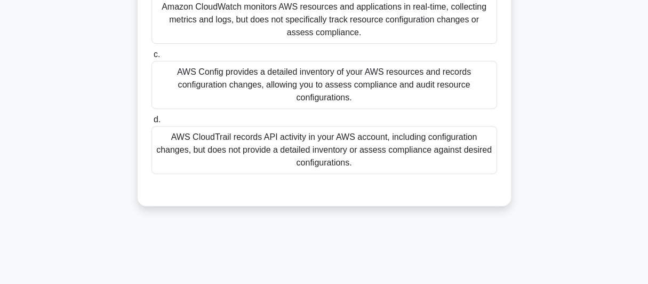
scroll to position [114, 0]
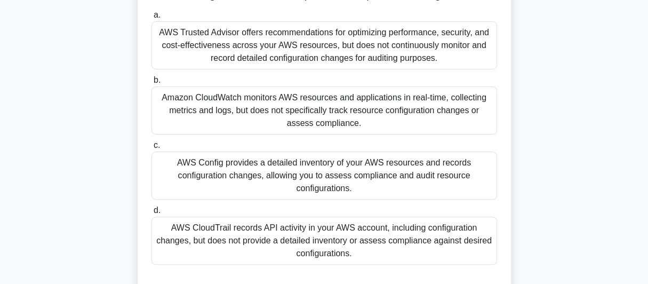
click at [160, 34] on div "AWS Trusted Advisor offers recommendations for optimizing performance, security…" at bounding box center [324, 45] width 346 height 48
click at [151, 19] on input "a. AWS Trusted Advisor offers recommendations for optimizing performance, secur…" at bounding box center [151, 15] width 0 height 7
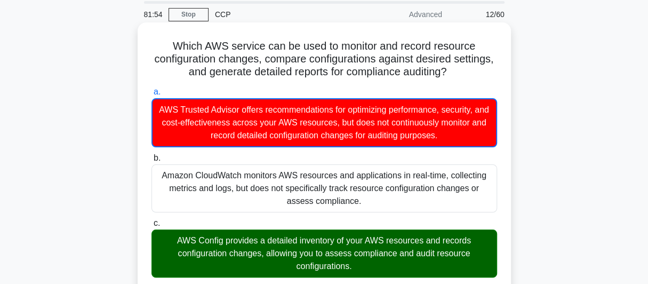
scroll to position [0, 0]
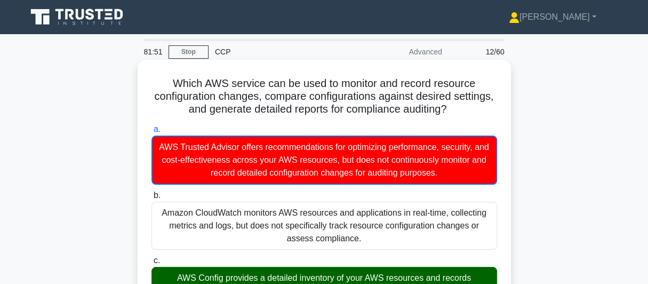
drag, startPoint x: 167, startPoint y: 81, endPoint x: 475, endPoint y: 115, distance: 310.1
click at [475, 115] on h5 "Which AWS service can be used to monitor and record resource configuration chan…" at bounding box center [324, 96] width 348 height 39
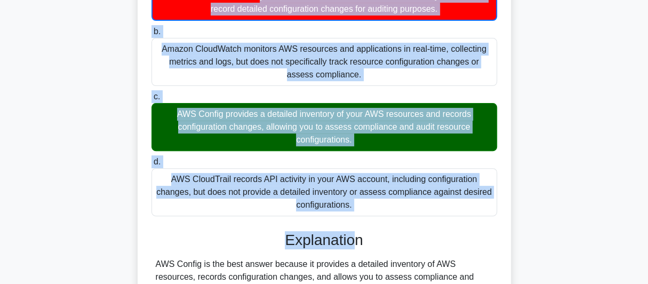
scroll to position [178, 0]
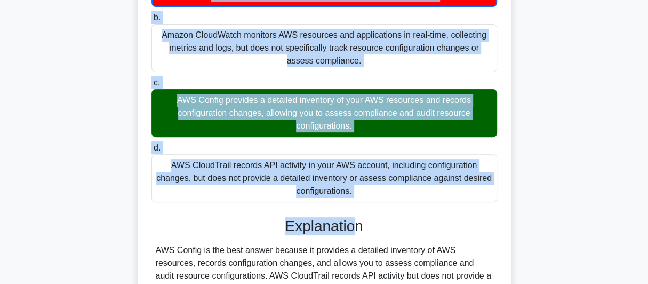
drag, startPoint x: 162, startPoint y: 149, endPoint x: 379, endPoint y: 190, distance: 220.5
click at [379, 190] on div "a. AWS Trusted Advisor offers recommendations for optimizing performance, secur…" at bounding box center [324, 73] width 358 height 261
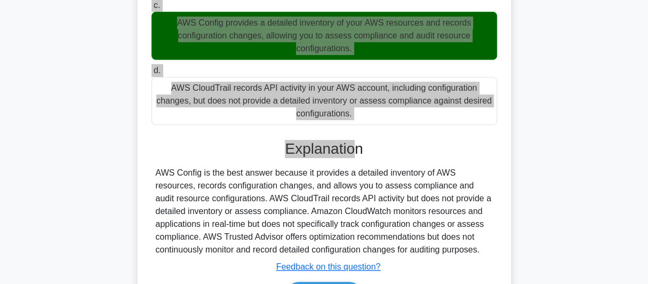
scroll to position [322, 0]
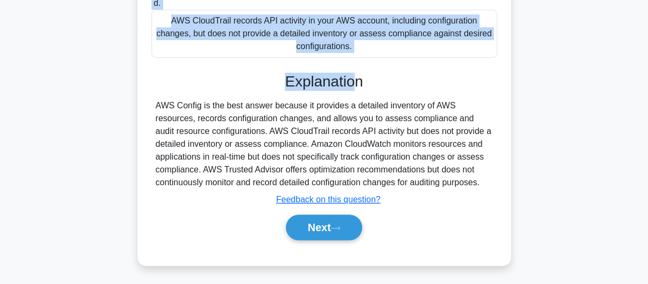
drag, startPoint x: 154, startPoint y: 105, endPoint x: 487, endPoint y: 186, distance: 343.1
click at [487, 186] on div "AWS Config is the best answer because it provides a detailed inventory of AWS r…" at bounding box center [324, 144] width 346 height 90
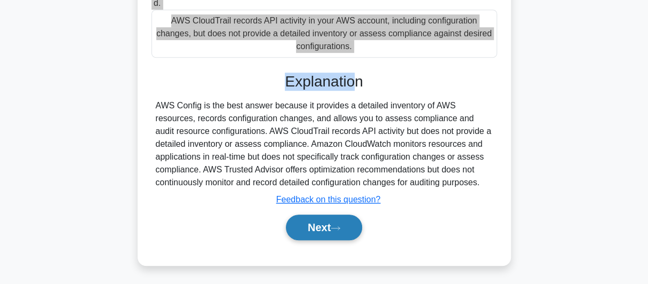
click at [322, 227] on button "Next" at bounding box center [324, 227] width 76 height 26
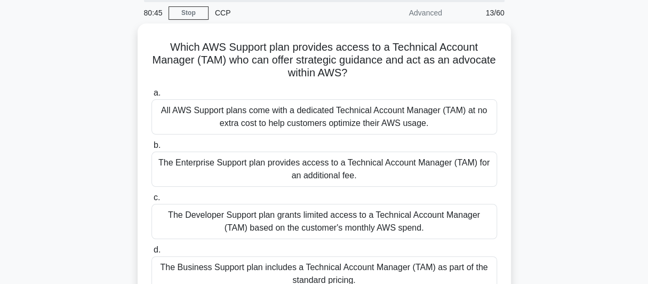
scroll to position [26, 0]
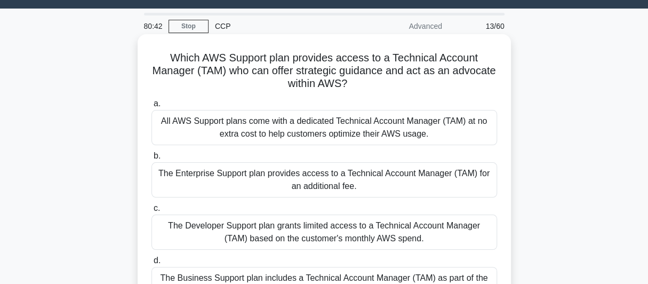
drag, startPoint x: 166, startPoint y: 58, endPoint x: 395, endPoint y: 89, distance: 231.5
click at [395, 89] on h5 "Which AWS Support plan provides access to a Technical Account Manager (TAM) who…" at bounding box center [324, 70] width 348 height 39
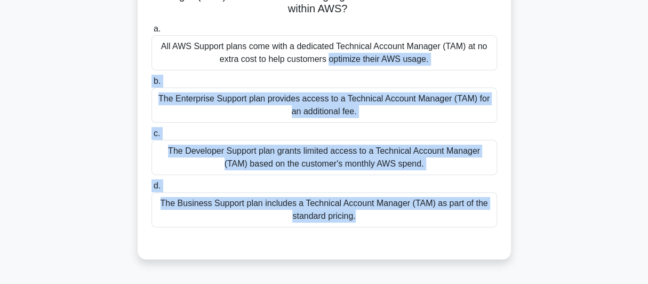
scroll to position [114, 0]
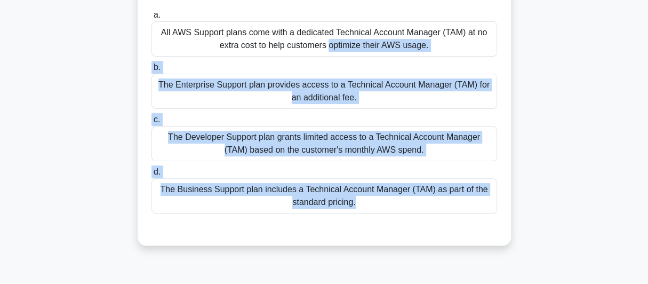
drag, startPoint x: 162, startPoint y: 121, endPoint x: 387, endPoint y: 221, distance: 246.2
click at [387, 221] on div "a. All AWS Support plans come with a dedicated Technical Account Manager (TAM) …" at bounding box center [324, 119] width 348 height 226
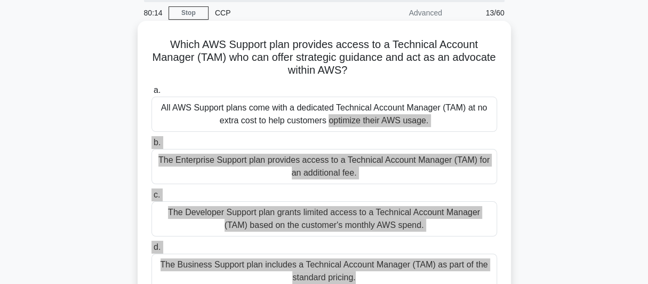
scroll to position [0, 0]
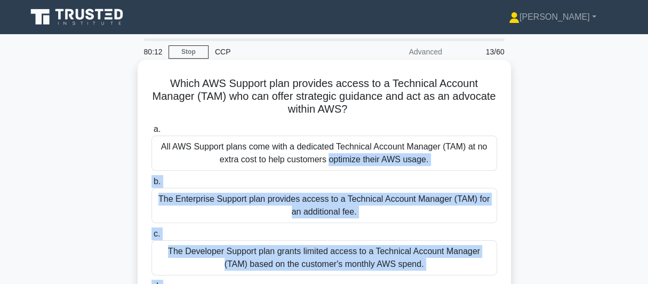
click at [266, 164] on div "All AWS Support plans come with a dedicated Technical Account Manager (TAM) at …" at bounding box center [324, 152] width 346 height 35
click at [151, 133] on input "a. All AWS Support plans come with a dedicated Technical Account Manager (TAM) …" at bounding box center [151, 129] width 0 height 7
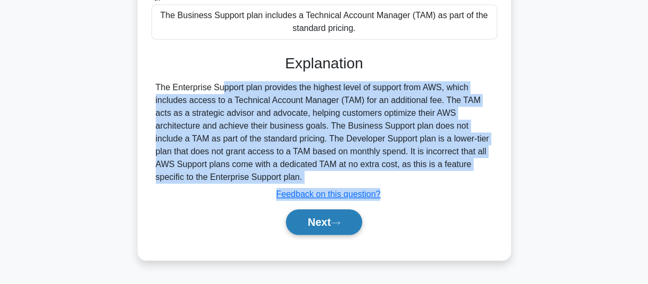
scroll to position [292, 0]
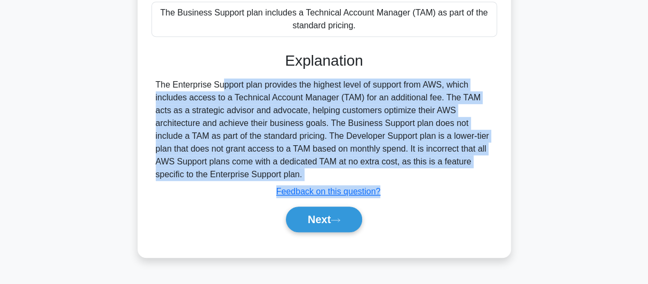
drag, startPoint x: 155, startPoint y: 201, endPoint x: 286, endPoint y: 170, distance: 134.2
click at [286, 170] on div "The Enterprise Support plan provides the highest level of support from AWS, whi…" at bounding box center [324, 129] width 337 height 102
click at [318, 215] on button "Next" at bounding box center [324, 219] width 76 height 26
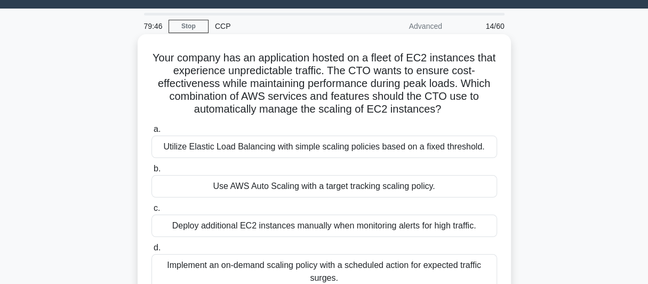
scroll to position [0, 0]
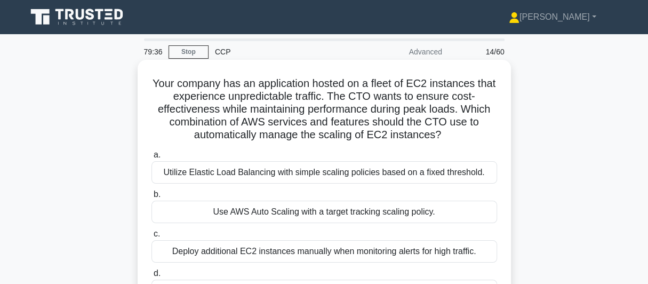
drag, startPoint x: 158, startPoint y: 81, endPoint x: 444, endPoint y: 142, distance: 292.3
click at [444, 142] on h5 "Your company has an application hosted on a fleet of EC2 instances that experie…" at bounding box center [324, 109] width 348 height 65
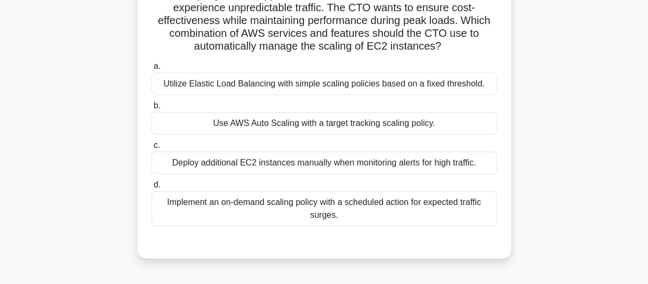
drag, startPoint x: 163, startPoint y: 174, endPoint x: 355, endPoint y: 223, distance: 198.2
click at [360, 225] on div "a. Utilize Elastic Load Balancing with simple scaling policies based on a fixed…" at bounding box center [324, 143] width 358 height 171
click at [242, 121] on div "Use AWS Auto Scaling with a target tracking scaling policy." at bounding box center [324, 123] width 346 height 22
click at [151, 109] on input "b. Use AWS Auto Scaling with a target tracking scaling policy." at bounding box center [151, 105] width 0 height 7
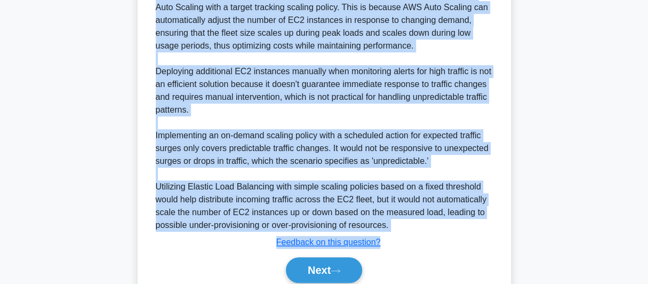
scroll to position [382, 0]
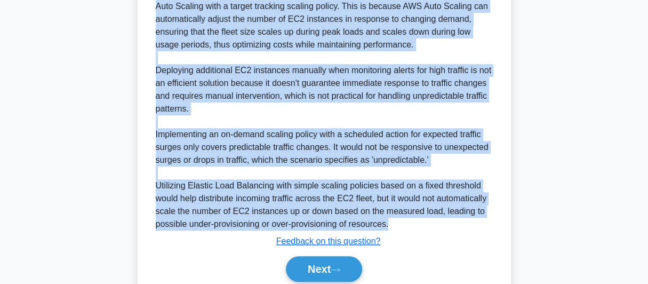
drag, startPoint x: 155, startPoint y: 187, endPoint x: 409, endPoint y: 221, distance: 256.2
click at [409, 221] on div "The best answer for managing the scaling of EC2 instances in response to unpred…" at bounding box center [324, 102] width 346 height 256
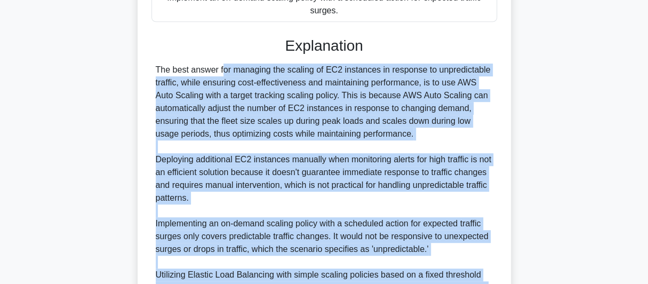
scroll to position [423, 0]
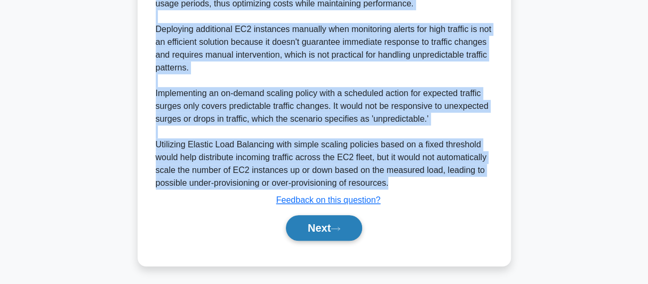
click at [319, 224] on button "Next" at bounding box center [324, 228] width 76 height 26
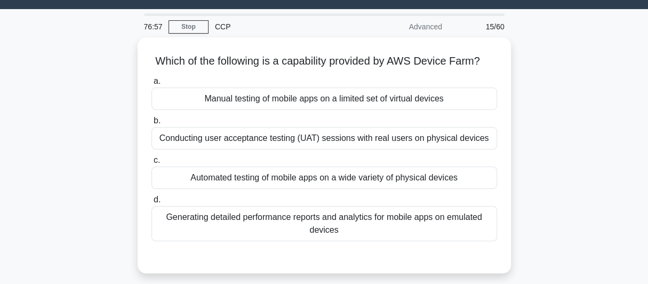
scroll to position [0, 0]
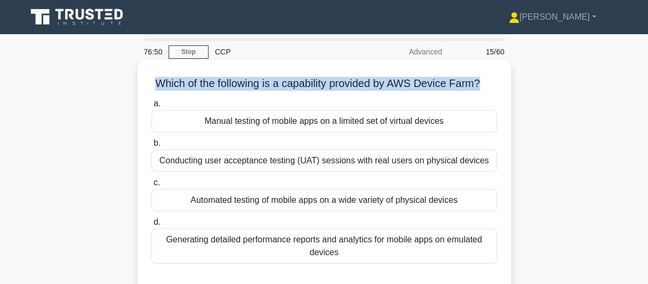
drag, startPoint x: 158, startPoint y: 84, endPoint x: 494, endPoint y: 82, distance: 335.5
click at [494, 82] on h5 "Which of the following is a capability provided by AWS Device Farm? .spinner_0X…" at bounding box center [324, 84] width 348 height 14
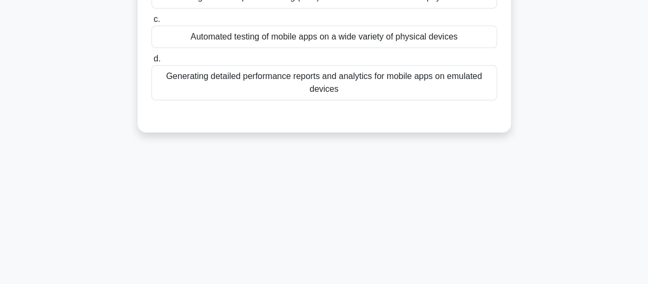
scroll to position [250, 0]
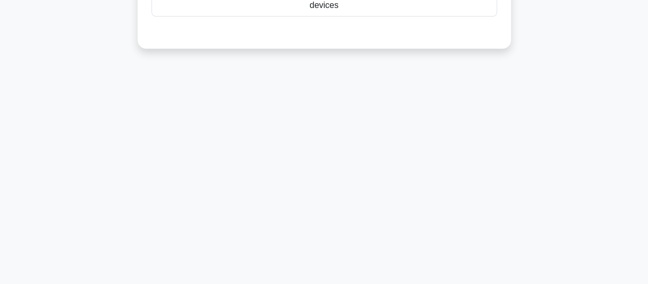
drag, startPoint x: 202, startPoint y: 135, endPoint x: 355, endPoint y: 75, distance: 164.3
click at [355, 75] on div "76:40 Stop CCP Advanced 15/60 Which of the following is a capability provided b…" at bounding box center [324, 55] width 608 height 533
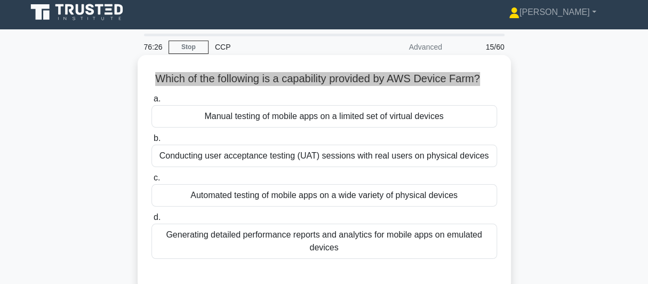
scroll to position [0, 0]
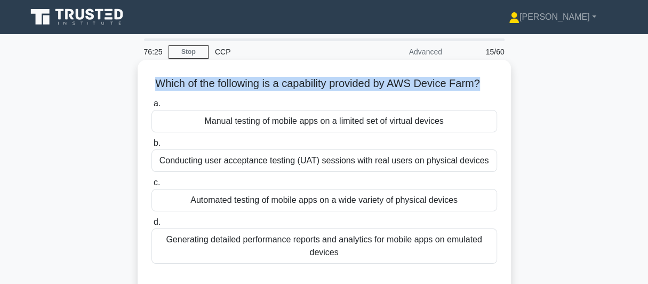
click at [235, 132] on div "Manual testing of mobile apps on a limited set of virtual devices" at bounding box center [324, 121] width 346 height 22
click at [151, 107] on input "a. Manual testing of mobile apps on a limited set of virtual devices" at bounding box center [151, 103] width 0 height 7
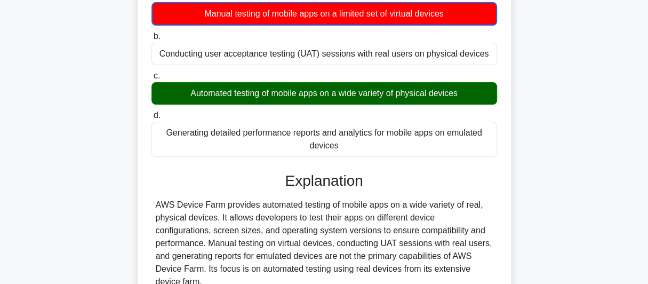
scroll to position [266, 0]
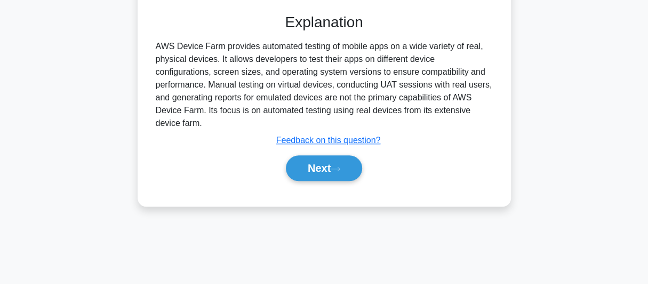
drag, startPoint x: 155, startPoint y: 59, endPoint x: 400, endPoint y: 106, distance: 249.4
click at [499, 127] on div "Which of the following is a capability provided by AWS Device Farm? .spinner_0X…" at bounding box center [324, 0] width 365 height 404
click at [304, 162] on button "Next" at bounding box center [324, 168] width 76 height 26
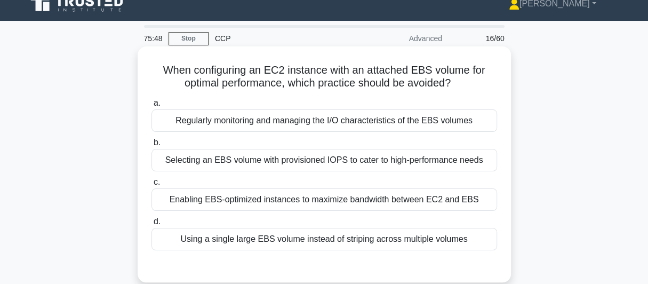
scroll to position [0, 0]
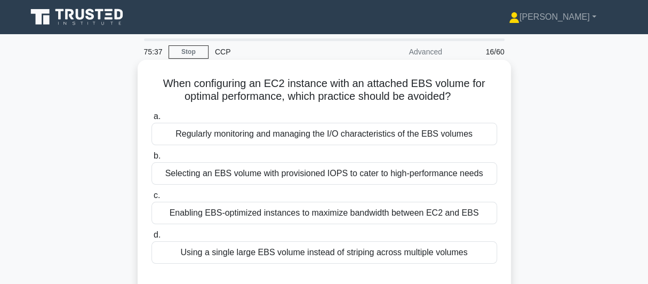
drag, startPoint x: 161, startPoint y: 85, endPoint x: 465, endPoint y: 97, distance: 304.2
click at [465, 97] on h5 "When configuring an EC2 instance with an attached EBS volume for optimal perfor…" at bounding box center [324, 90] width 348 height 27
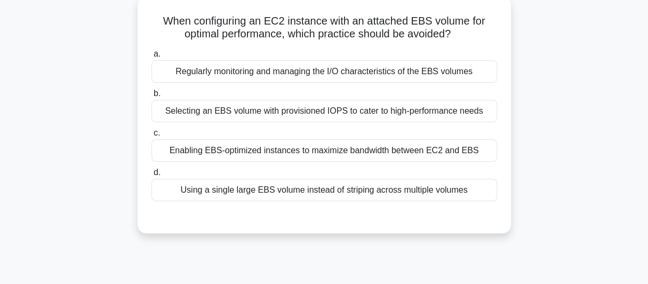
scroll to position [89, 0]
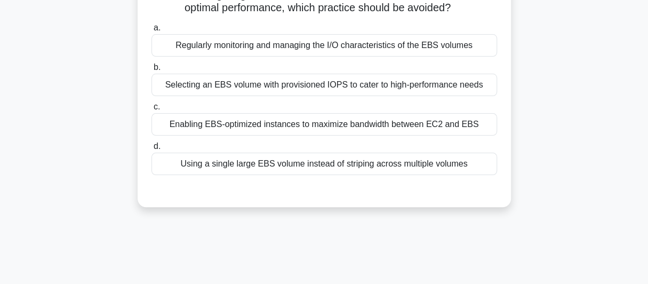
drag, startPoint x: 175, startPoint y: 137, endPoint x: 338, endPoint y: 193, distance: 172.6
click at [338, 193] on div "When configuring an EC2 instance with an attached EBS volume for optimal perfor…" at bounding box center [324, 88] width 365 height 227
click at [247, 205] on div "When configuring an EC2 instance with an attached EBS volume for optimal perfor…" at bounding box center [324, 89] width 373 height 236
click at [244, 170] on div "Using a single large EBS volume instead of striping across multiple volumes" at bounding box center [324, 164] width 346 height 22
click at [151, 150] on input "d. Using a single large EBS volume instead of striping across multiple volumes" at bounding box center [151, 146] width 0 height 7
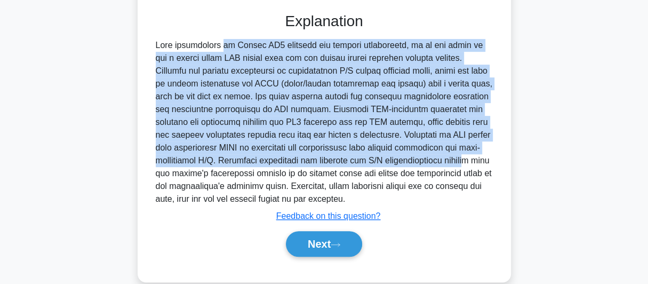
scroll to position [292, 0]
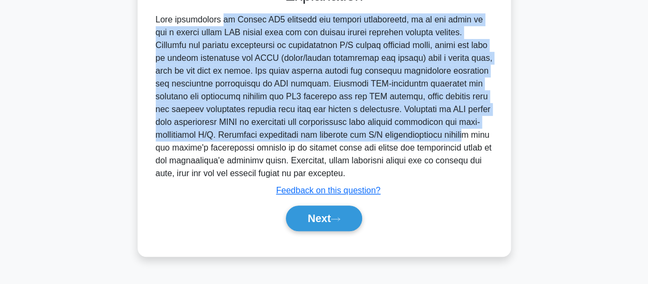
drag, startPoint x: 155, startPoint y: 132, endPoint x: 435, endPoint y: 167, distance: 282.7
click at [435, 167] on div at bounding box center [324, 96] width 346 height 166
click at [310, 221] on button "Next" at bounding box center [324, 218] width 76 height 26
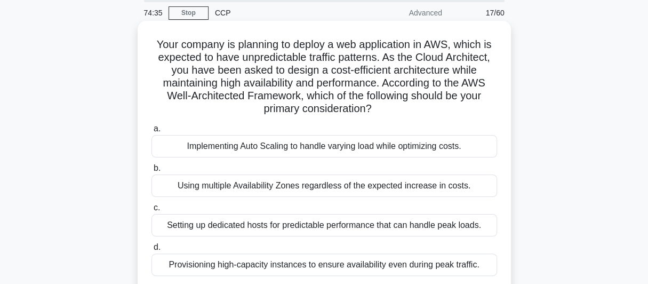
scroll to position [26, 0]
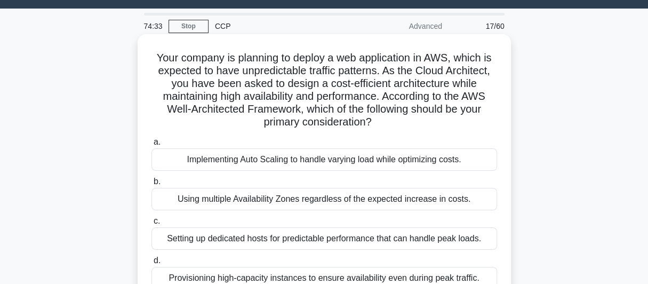
drag, startPoint x: 153, startPoint y: 57, endPoint x: 401, endPoint y: 127, distance: 257.3
click at [401, 127] on h5 "Your company is planning to deploy a web application in AWS, which is expected …" at bounding box center [324, 90] width 348 height 78
drag, startPoint x: 186, startPoint y: 162, endPoint x: 349, endPoint y: 260, distance: 190.4
click at [349, 260] on div "a. Implementing Auto Scaling to handle varying load while optimizing costs. b. …" at bounding box center [324, 212] width 358 height 158
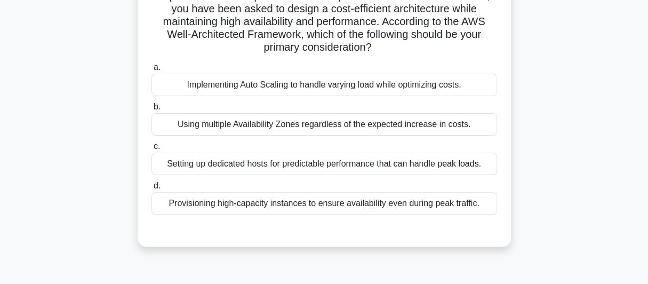
scroll to position [114, 0]
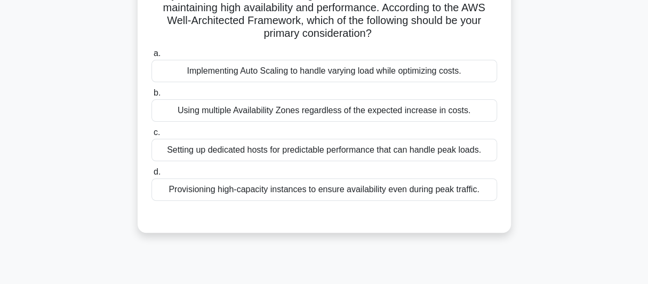
drag, startPoint x: 349, startPoint y: 260, endPoint x: 466, endPoint y: 191, distance: 135.8
click at [466, 191] on label "d. Provisioning high-capacity instances to ensure availability even during peak…" at bounding box center [324, 182] width 346 height 35
click at [151, 175] on input "d. Provisioning high-capacity instances to ensure availability even during peak…" at bounding box center [151, 172] width 0 height 7
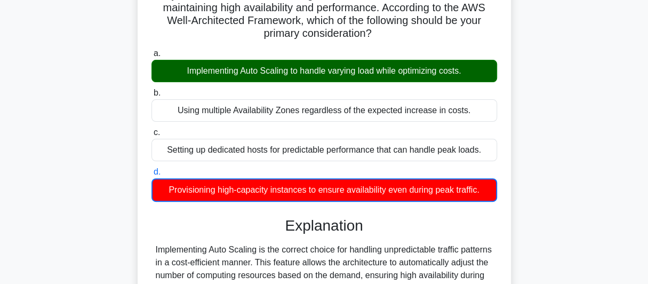
drag, startPoint x: 177, startPoint y: 68, endPoint x: 497, endPoint y: 197, distance: 345.4
click at [497, 197] on div "a. Implementing Auto Scaling to handle varying load while optimizing costs. b. …" at bounding box center [324, 124] width 358 height 159
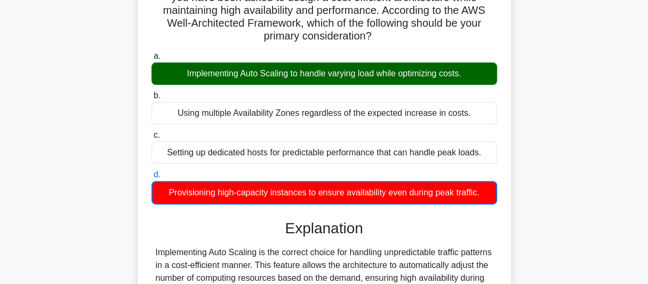
click at [92, 211] on div "Your company is planning to deploy a web application in AWS, which is expected …" at bounding box center [324, 224] width 608 height 553
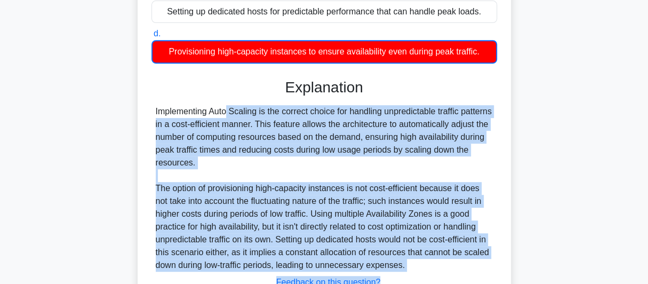
scroll to position [292, 0]
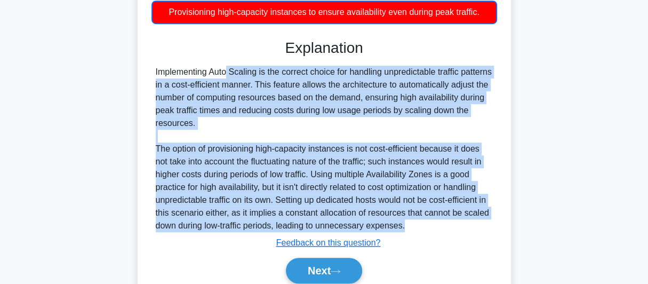
drag, startPoint x: 154, startPoint y: 248, endPoint x: 425, endPoint y: 230, distance: 272.1
click at [425, 230] on div "Implementing Auto Scaling is the correct choice for handling unpredictable traf…" at bounding box center [324, 149] width 346 height 166
click at [287, 274] on button "Next" at bounding box center [324, 271] width 76 height 26
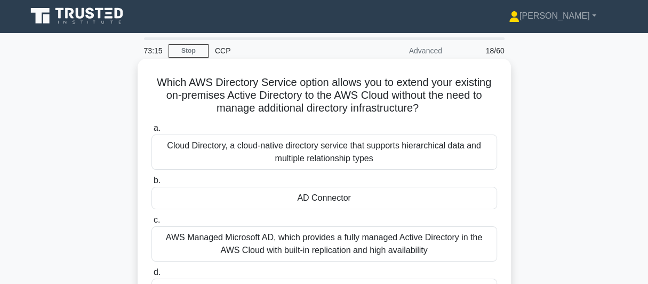
scroll to position [0, 0]
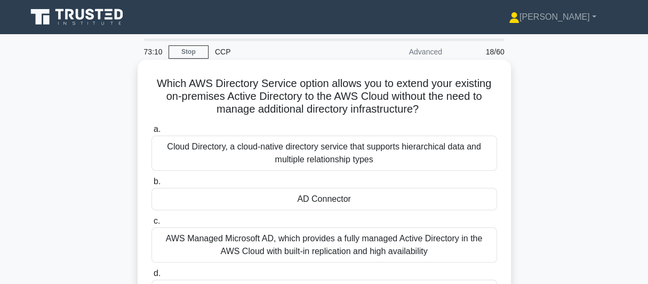
click at [153, 85] on h5 "Which AWS Directory Service option allows you to extend your existing on-premis…" at bounding box center [324, 96] width 348 height 39
drag, startPoint x: 154, startPoint y: 82, endPoint x: 439, endPoint y: 118, distance: 287.7
click at [439, 118] on div "Which AWS Directory Service option allows you to extend your existing on-premis…" at bounding box center [324, 203] width 365 height 278
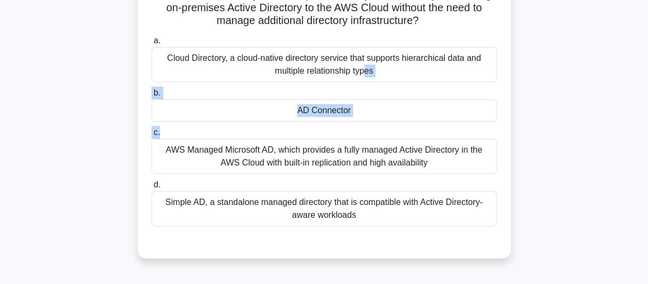
drag, startPoint x: 168, startPoint y: 149, endPoint x: 362, endPoint y: 221, distance: 206.8
click at [362, 221] on div "a. Cloud Directory, a cloud-native directory service that supports hierarchical…" at bounding box center [324, 130] width 358 height 196
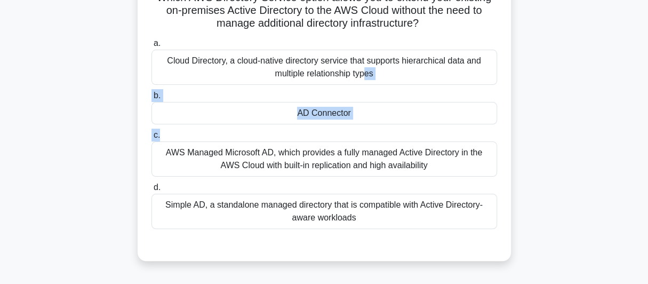
click at [559, 132] on div "Which AWS Directory Service option allows you to extend your existing on-premis…" at bounding box center [324, 124] width 608 height 300
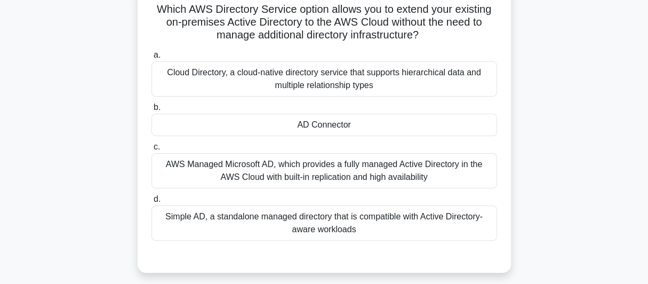
scroll to position [0, 0]
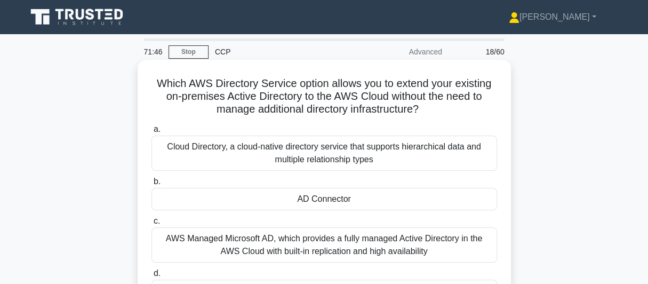
click at [176, 145] on div "Cloud Directory, a cloud-native directory service that supports hierarchical da…" at bounding box center [324, 152] width 346 height 35
click at [151, 133] on input "a. Cloud Directory, a cloud-native directory service that supports hierarchical…" at bounding box center [151, 129] width 0 height 7
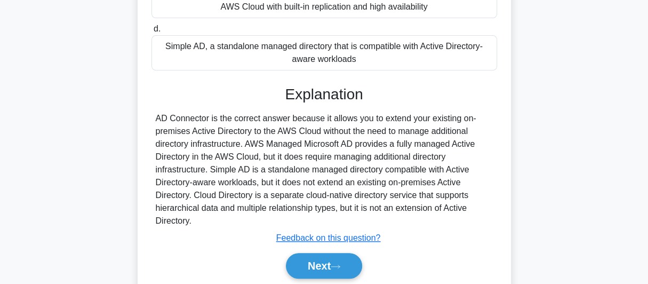
scroll to position [266, 0]
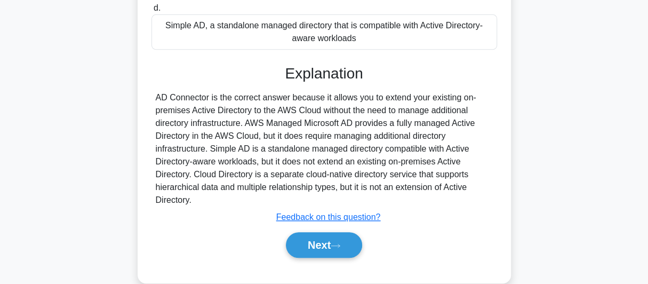
drag, startPoint x: 154, startPoint y: 97, endPoint x: 442, endPoint y: 201, distance: 305.7
click at [442, 201] on div "AD Connector is the correct answer because it allows you to extend your existin…" at bounding box center [324, 148] width 346 height 115
click at [294, 243] on button "Next" at bounding box center [324, 245] width 76 height 26
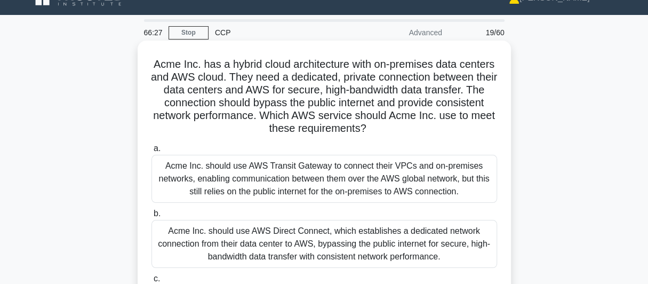
scroll to position [0, 0]
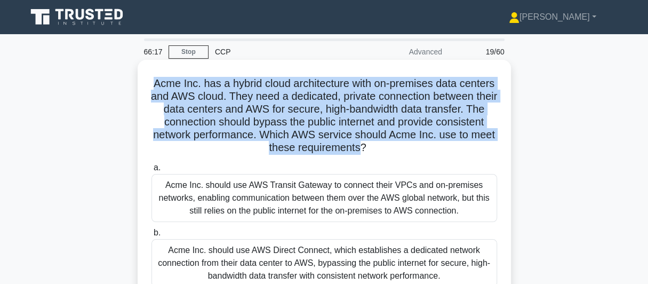
drag, startPoint x: 163, startPoint y: 86, endPoint x: 393, endPoint y: 154, distance: 239.7
click at [393, 154] on h5 "Acme Inc. has a hybrid cloud architecture with on-premises data centers and AWS…" at bounding box center [324, 116] width 348 height 78
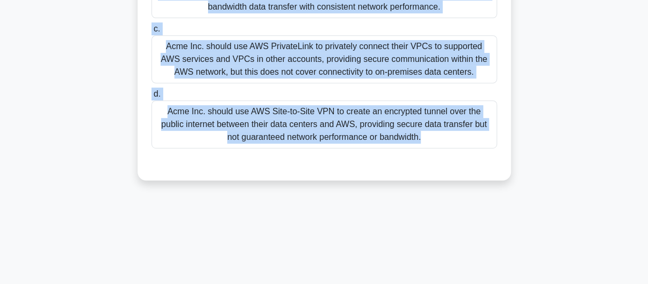
scroll to position [292, 0]
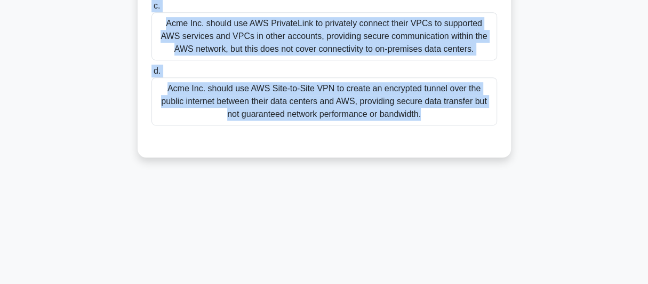
drag, startPoint x: 165, startPoint y: 97, endPoint x: 389, endPoint y: 156, distance: 231.7
click at [272, 99] on div "Acme Inc. should use AWS Site-to-Site VPN to create an encrypted tunnel over th…" at bounding box center [324, 101] width 346 height 48
click at [151, 75] on input "d. Acme Inc. should use AWS Site-to-Site VPN to create an encrypted tunnel over…" at bounding box center [151, 71] width 0 height 7
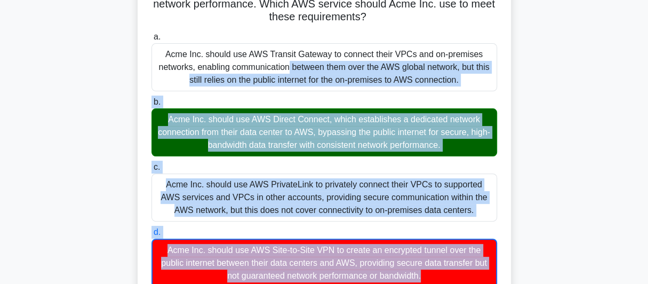
scroll to position [114, 0]
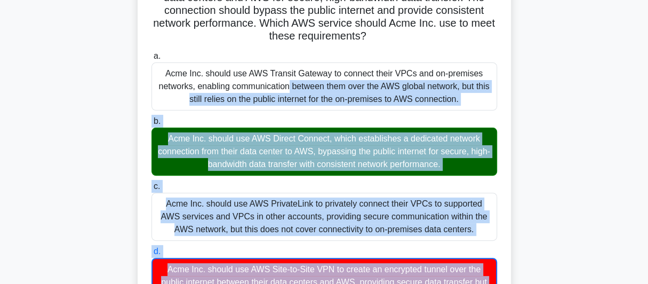
click at [575, 110] on div "Acme Inc. has a hybrid cloud architecture with on-premises data centers and AWS…" at bounding box center [324, 256] width 608 height 617
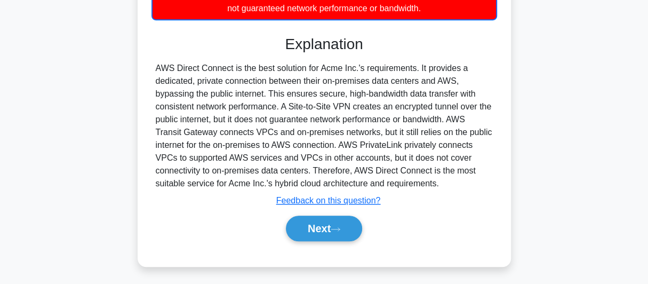
scroll to position [399, 0]
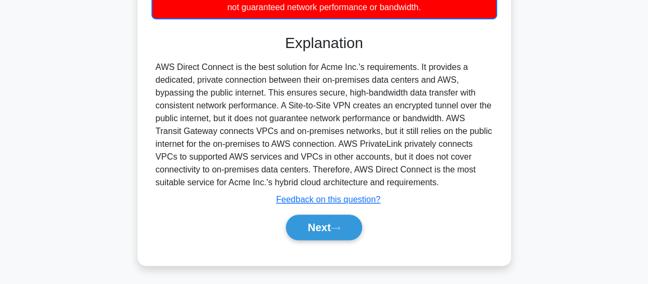
drag, startPoint x: 152, startPoint y: 66, endPoint x: 385, endPoint y: 183, distance: 261.0
click at [385, 183] on div "AWS Direct Connect is the best solution for Acme Inc.'s requirements. It provid…" at bounding box center [324, 125] width 346 height 128
click at [306, 229] on button "Next" at bounding box center [324, 227] width 76 height 26
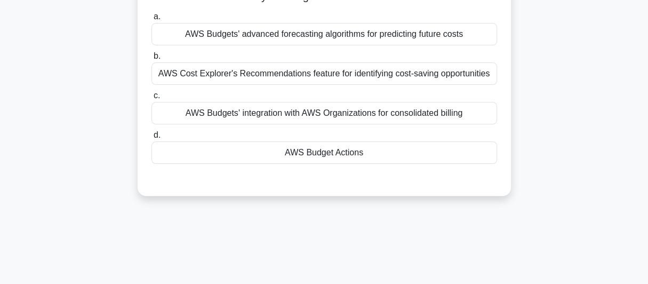
scroll to position [26, 0]
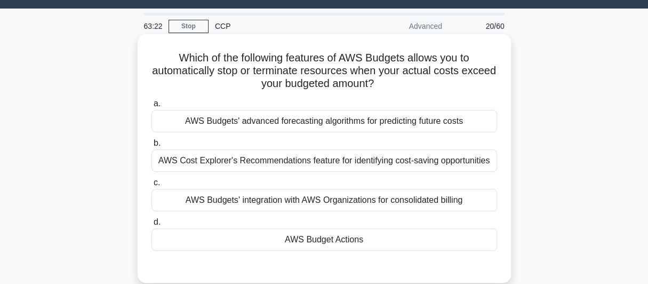
drag, startPoint x: 173, startPoint y: 55, endPoint x: 398, endPoint y: 82, distance: 226.7
click at [398, 82] on h5 "Which of the following features of AWS Budgets allows you to automatically stop…" at bounding box center [324, 70] width 348 height 39
drag, startPoint x: 185, startPoint y: 122, endPoint x: 435, endPoint y: 233, distance: 273.9
click at [435, 233] on div "a. AWS Budgets' advanced forecasting algorithms for predicting future costs b. …" at bounding box center [324, 174] width 358 height 158
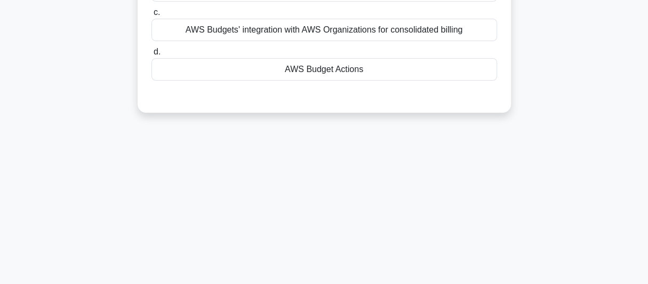
scroll to position [203, 0]
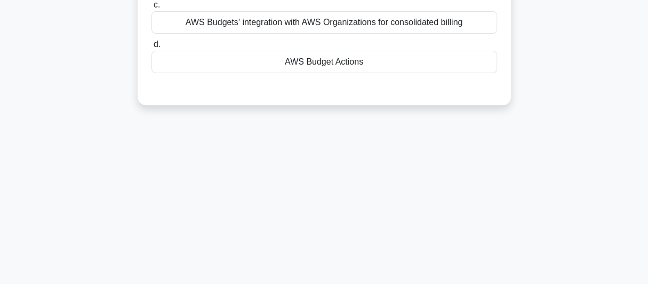
click at [348, 64] on div "AWS Budget Actions" at bounding box center [324, 62] width 346 height 22
click at [151, 48] on input "d. AWS Budget Actions" at bounding box center [151, 44] width 0 height 7
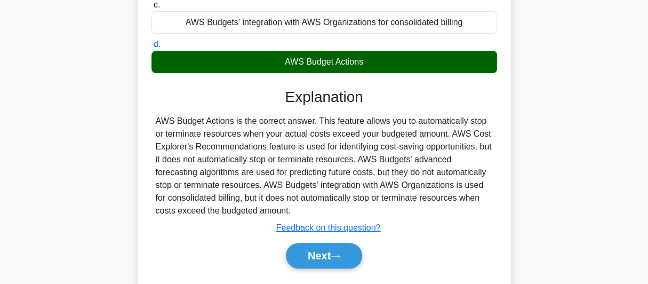
drag, startPoint x: 153, startPoint y: 118, endPoint x: 301, endPoint y: 211, distance: 175.4
click at [301, 211] on div "AWS Budget Actions is the correct answer. This feature allows you to automatica…" at bounding box center [324, 166] width 346 height 102
click at [311, 257] on button "Next" at bounding box center [324, 256] width 76 height 26
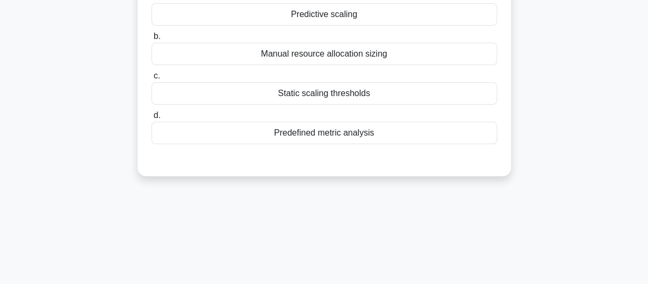
scroll to position [26, 0]
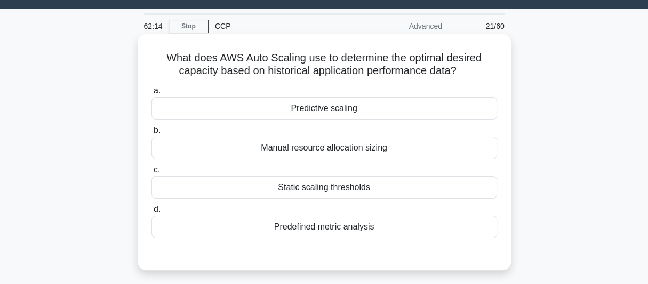
drag, startPoint x: 160, startPoint y: 58, endPoint x: 461, endPoint y: 75, distance: 301.3
click at [461, 75] on h5 "What does AWS Auto Scaling use to determine the optimal desired capacity based …" at bounding box center [324, 64] width 348 height 27
drag, startPoint x: 290, startPoint y: 106, endPoint x: 391, endPoint y: 225, distance: 155.9
click at [391, 225] on div "a. Predictive scaling b. Manual resource allocation sizing c. d." at bounding box center [324, 161] width 358 height 158
click at [323, 111] on div "Predictive scaling" at bounding box center [324, 108] width 346 height 22
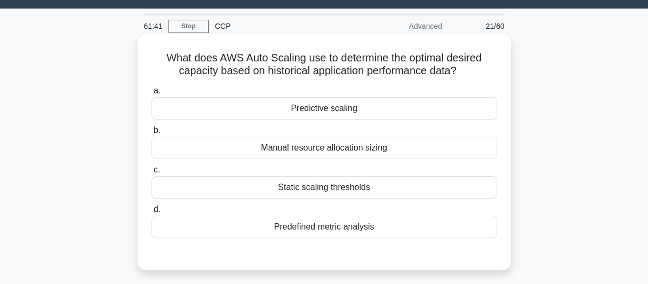
click at [151, 94] on input "a. Predictive scaling" at bounding box center [151, 90] width 0 height 7
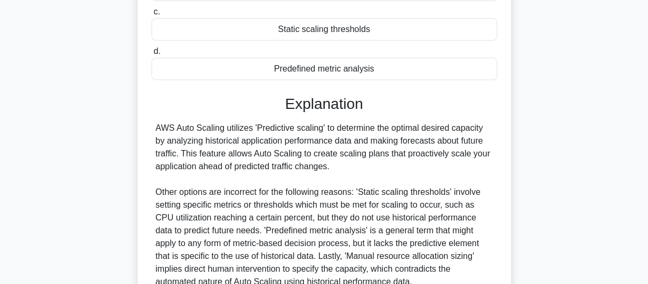
scroll to position [203, 0]
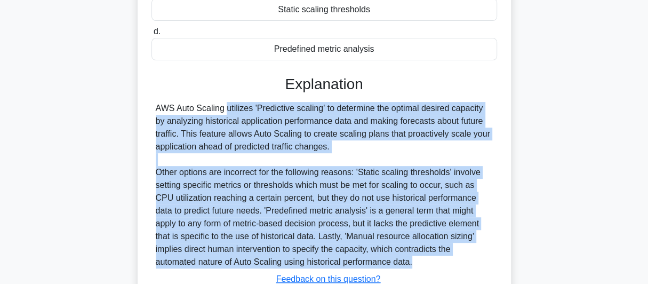
drag, startPoint x: 154, startPoint y: 106, endPoint x: 406, endPoint y: 257, distance: 294.2
click at [406, 257] on div "AWS Auto Scaling utilizes 'Predictive scaling' to determine the optimal desired…" at bounding box center [324, 185] width 346 height 166
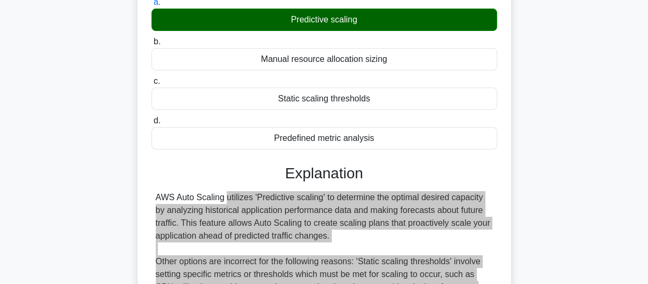
scroll to position [292, 0]
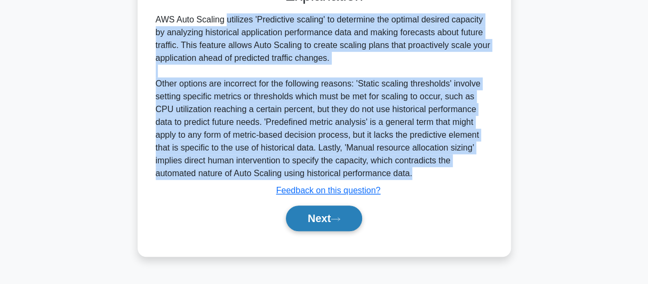
click at [321, 225] on button "Next" at bounding box center [324, 218] width 76 height 26
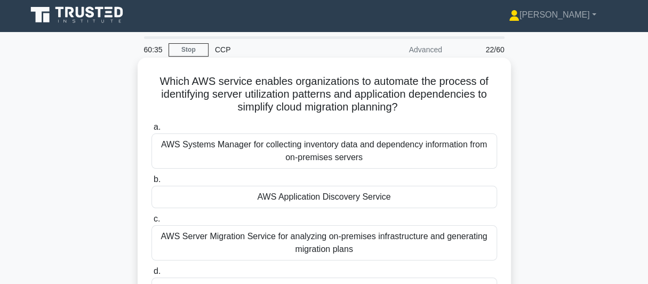
scroll to position [0, 0]
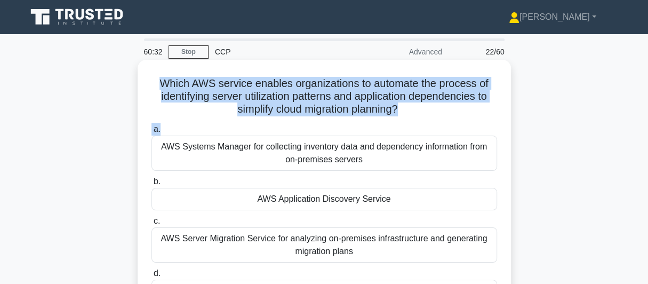
drag, startPoint x: 155, startPoint y: 83, endPoint x: 410, endPoint y: 120, distance: 257.7
click at [410, 120] on div "Which AWS service enables organizations to automate the process of identifying …" at bounding box center [324, 203] width 365 height 278
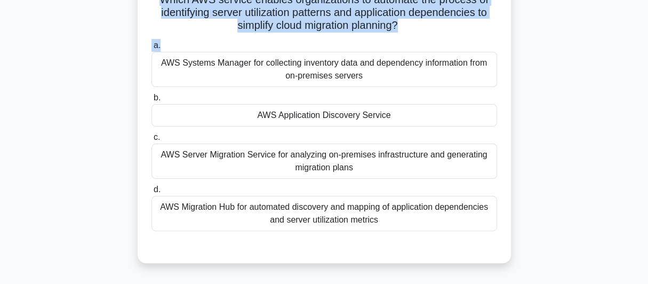
scroll to position [89, 0]
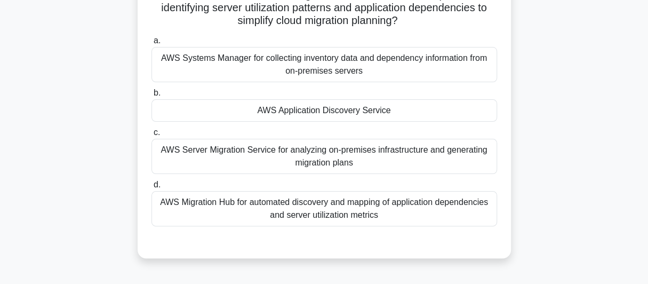
scroll to position [89, 0]
click at [394, 220] on div "a. AWS Systems Manager for collecting inventory data and dependency information…" at bounding box center [324, 130] width 358 height 196
click at [300, 68] on div "AWS Systems Manager for collecting inventory data and dependency information fr…" at bounding box center [324, 64] width 346 height 35
click at [151, 44] on input "a. AWS Systems Manager for collecting inventory data and dependency information…" at bounding box center [151, 40] width 0 height 7
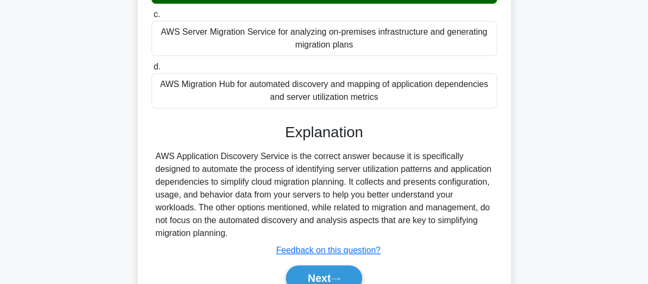
scroll to position [292, 0]
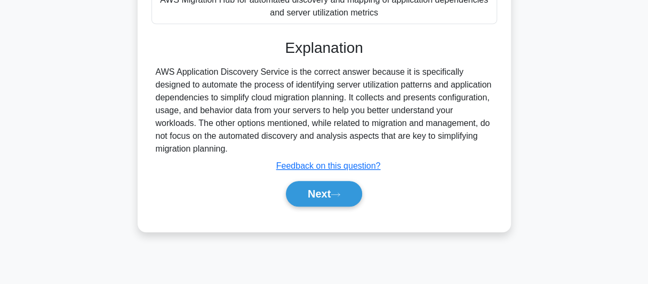
drag, startPoint x: 155, startPoint y: 73, endPoint x: 283, endPoint y: 147, distance: 147.9
click at [283, 147] on div "AWS Application Discovery Service is the correct answer because it is specifica…" at bounding box center [324, 111] width 337 height 90
copy div "AWS Application Discovery Service is the correct answer because it is specifica…"
click at [337, 194] on icon at bounding box center [336, 194] width 10 height 6
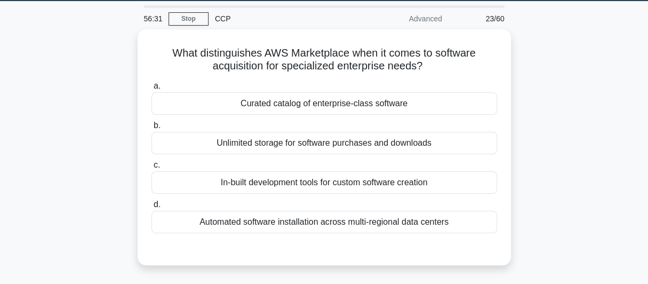
scroll to position [26, 0]
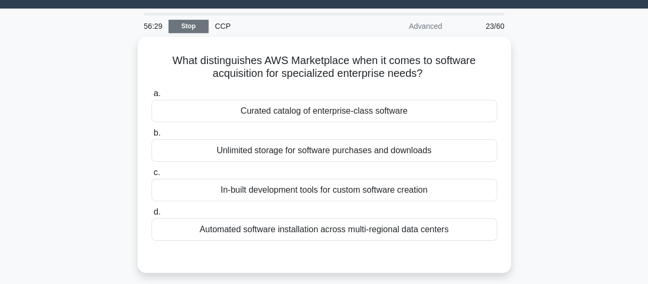
click at [177, 26] on link "Stop" at bounding box center [189, 26] width 40 height 13
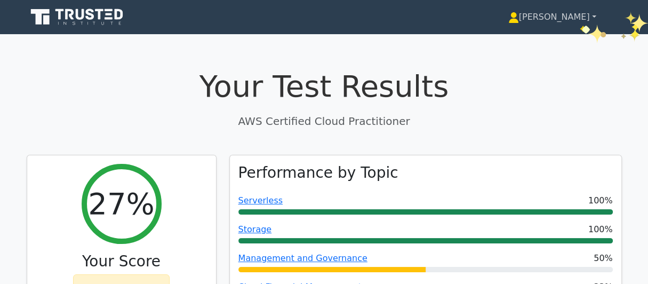
click at [580, 22] on link "[PERSON_NAME]" at bounding box center [552, 16] width 139 height 21
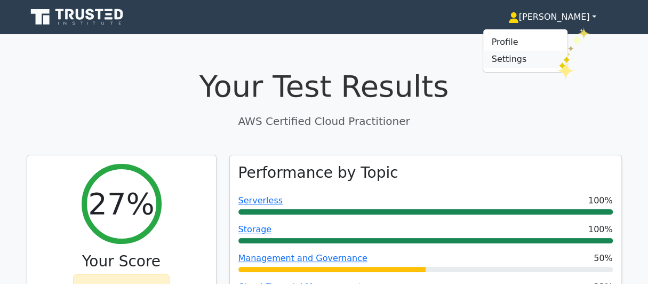
click at [556, 61] on link "Settings" at bounding box center [525, 59] width 84 height 17
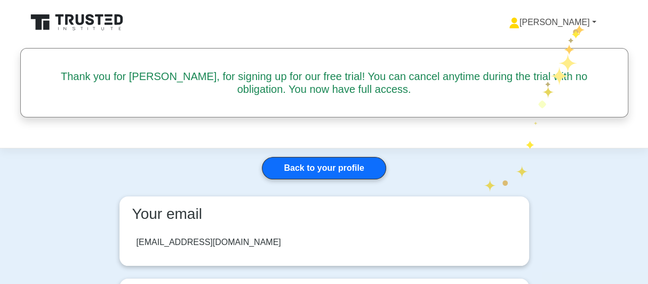
click at [574, 22] on link "[PERSON_NAME]" at bounding box center [552, 22] width 139 height 21
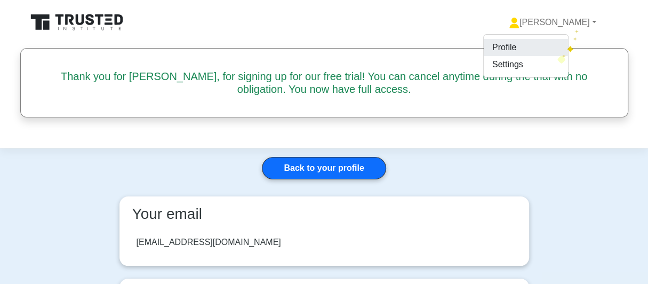
click at [557, 53] on link "Profile" at bounding box center [526, 47] width 84 height 17
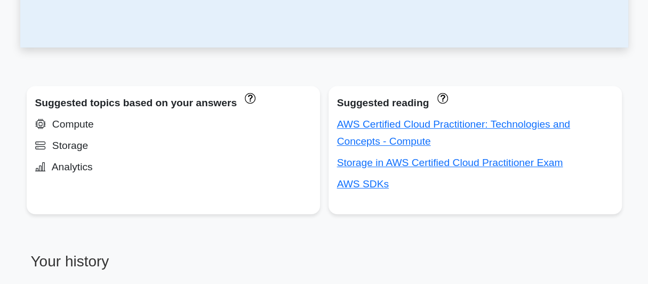
scroll to position [355, 0]
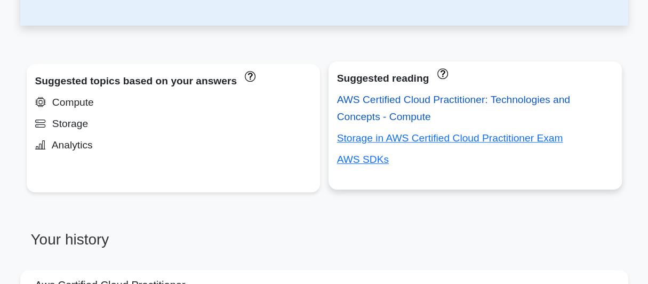
click at [433, 102] on link "AWS Certified Cloud Practitioner: Technologies and Concepts - Compute" at bounding box center [453, 108] width 233 height 28
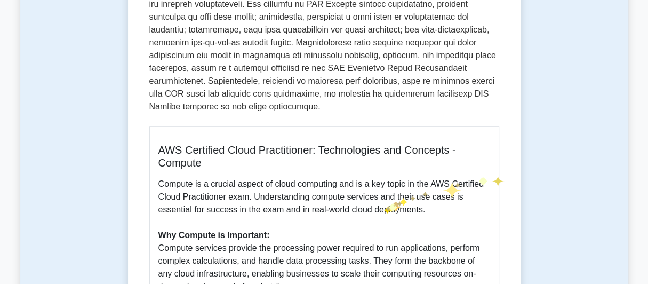
scroll to position [444, 0]
